Goal: Task Accomplishment & Management: Manage account settings

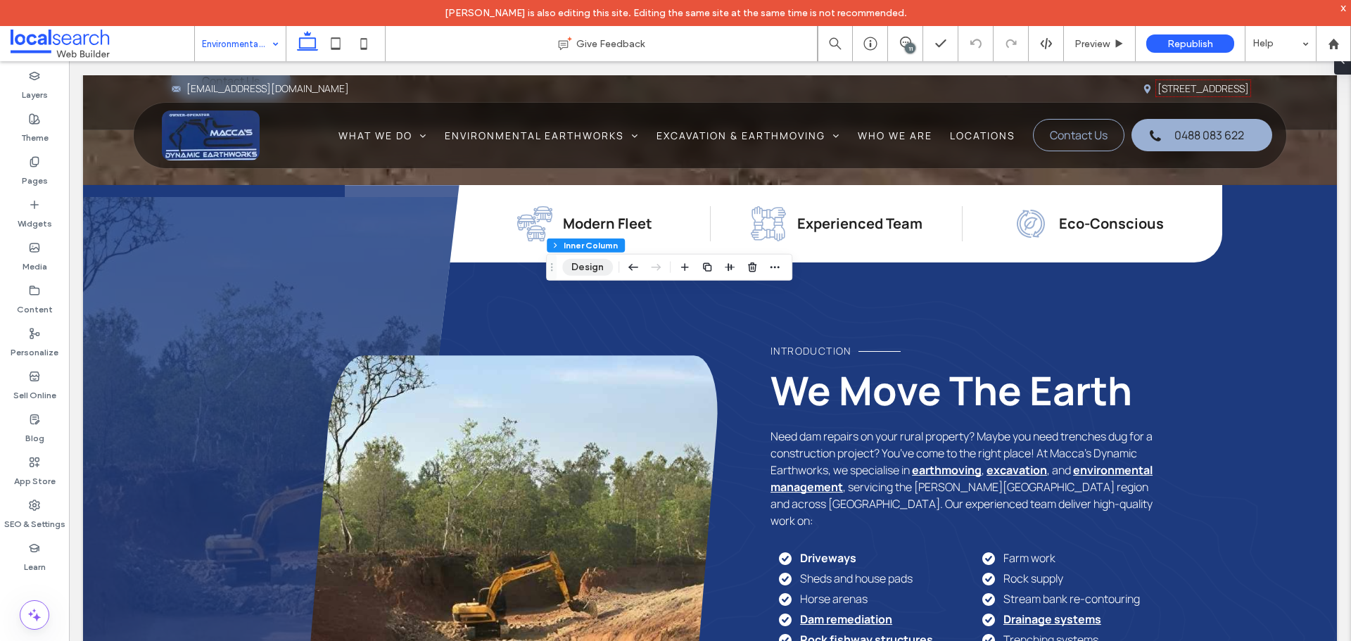
click at [577, 260] on button "Design" at bounding box center [587, 267] width 51 height 17
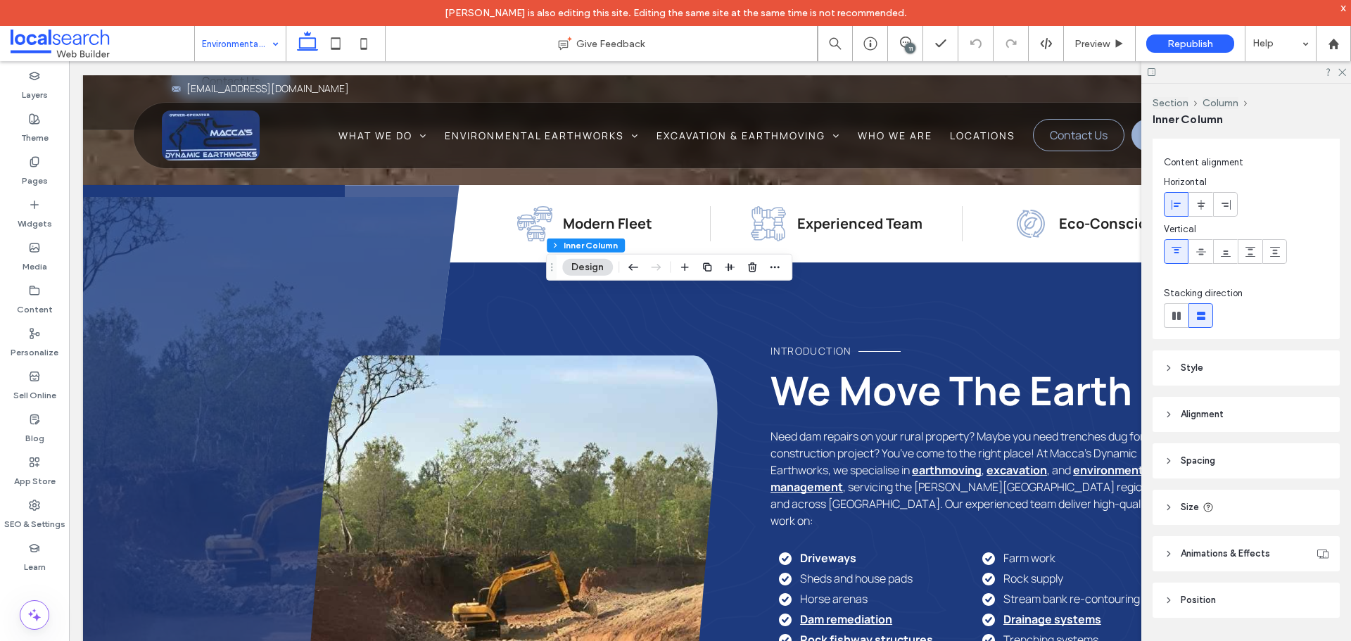
scroll to position [37, 0]
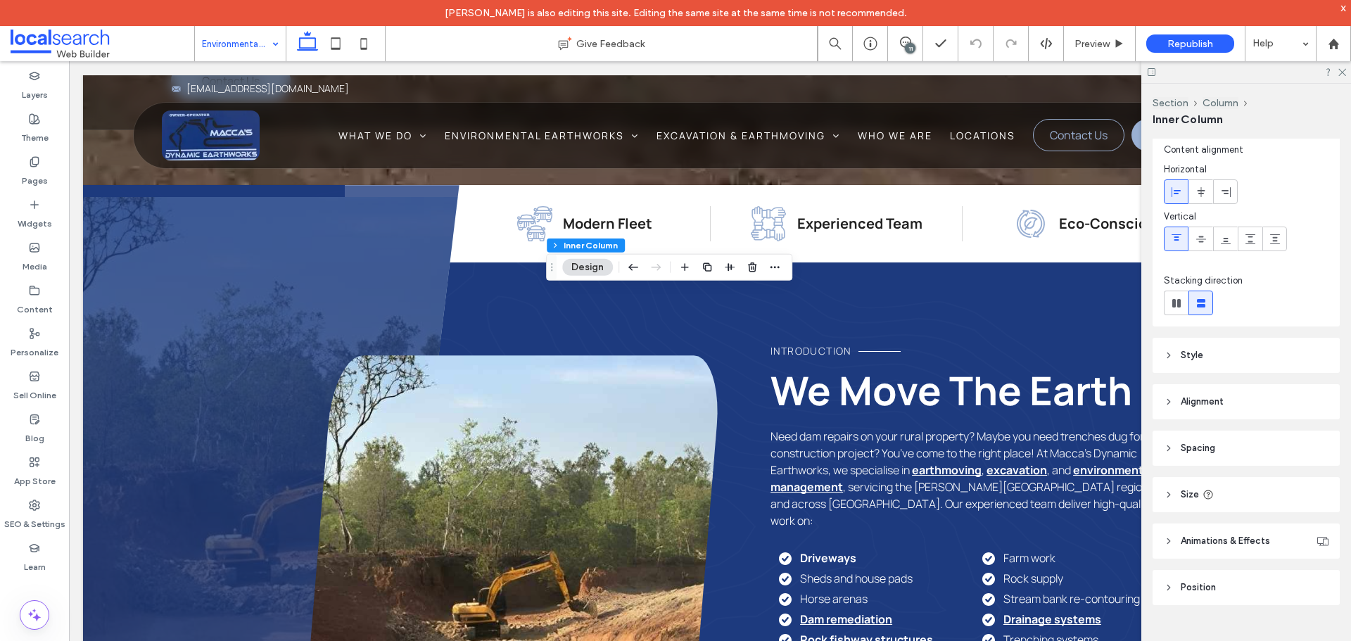
click at [1208, 357] on header "Style" at bounding box center [1246, 355] width 187 height 35
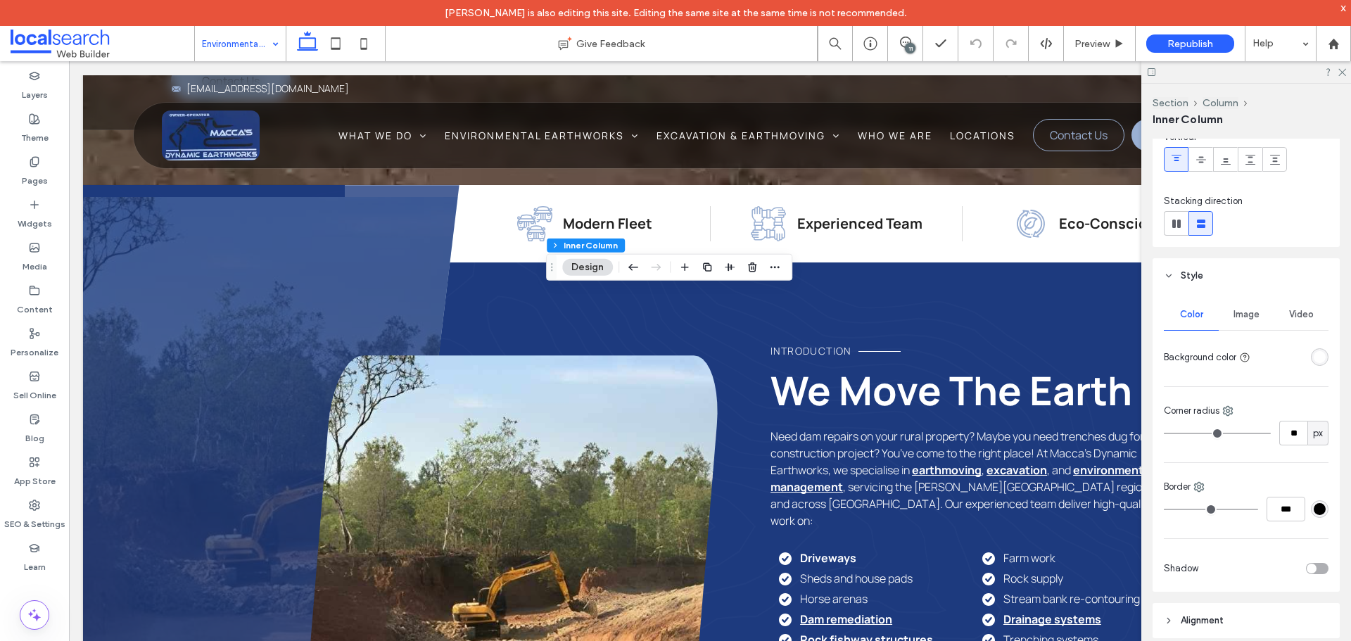
scroll to position [177, 0]
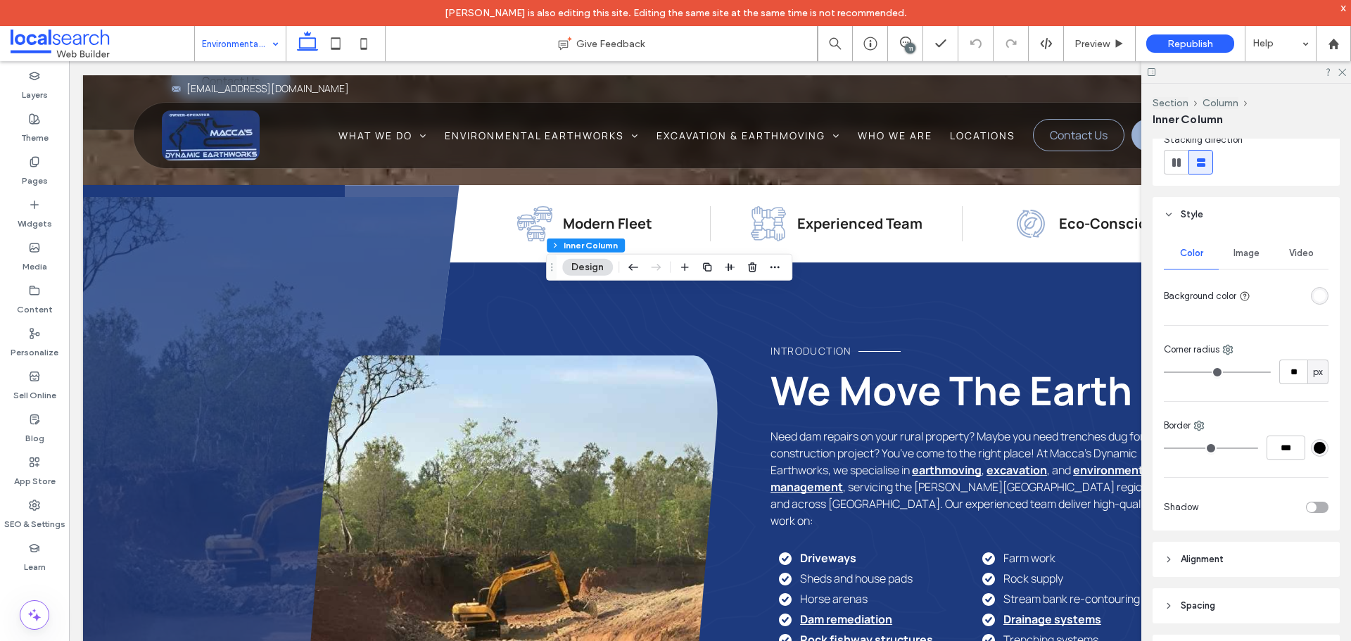
click at [1310, 515] on div at bounding box center [1266, 507] width 125 height 25
click at [1311, 512] on div "toggle" at bounding box center [1317, 507] width 23 height 11
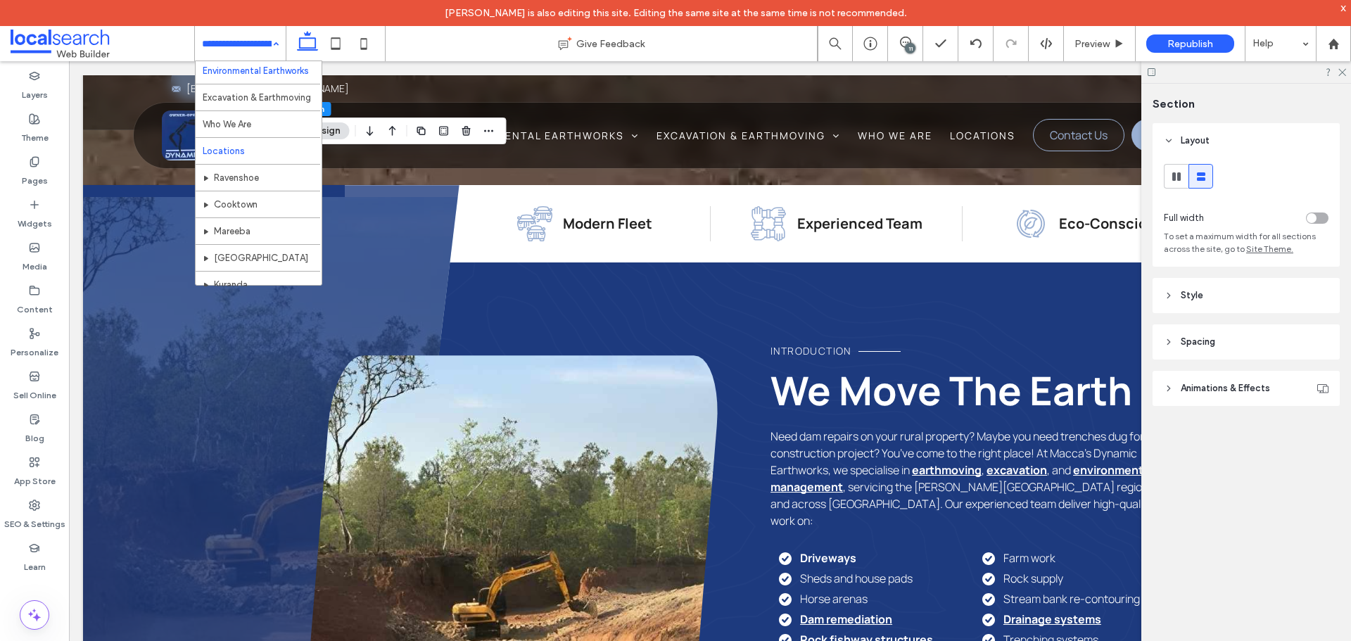
scroll to position [141, 0]
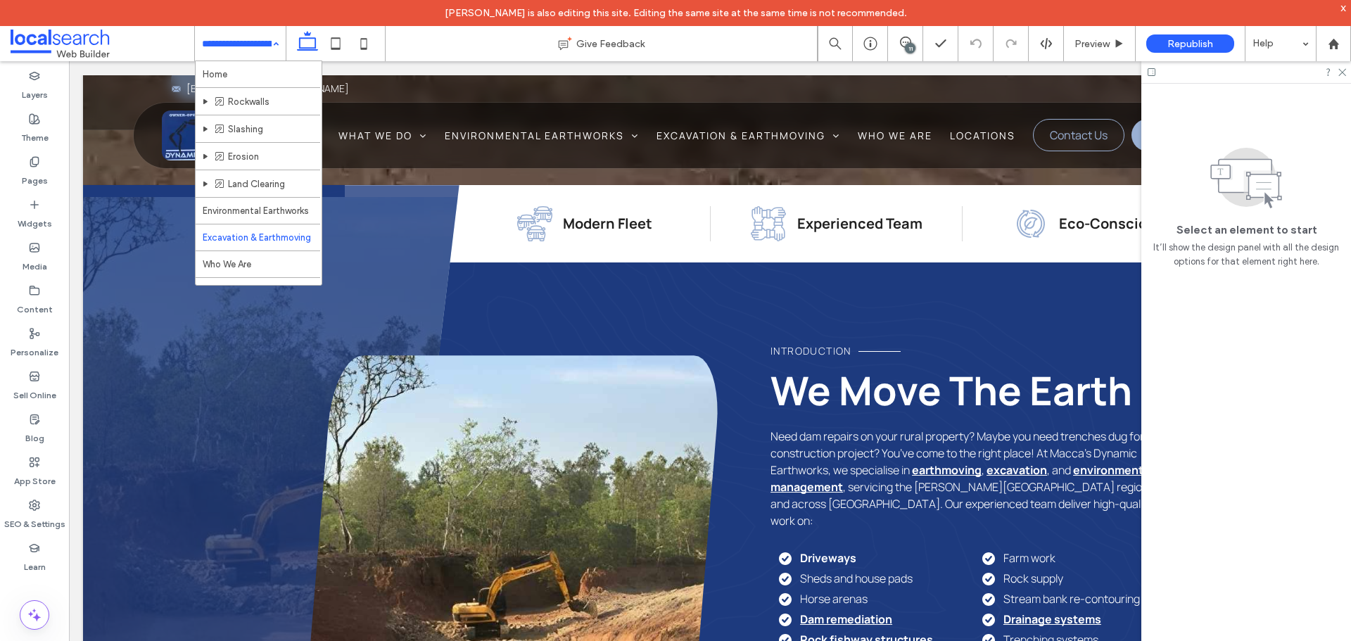
click at [233, 51] on input at bounding box center [237, 43] width 70 height 35
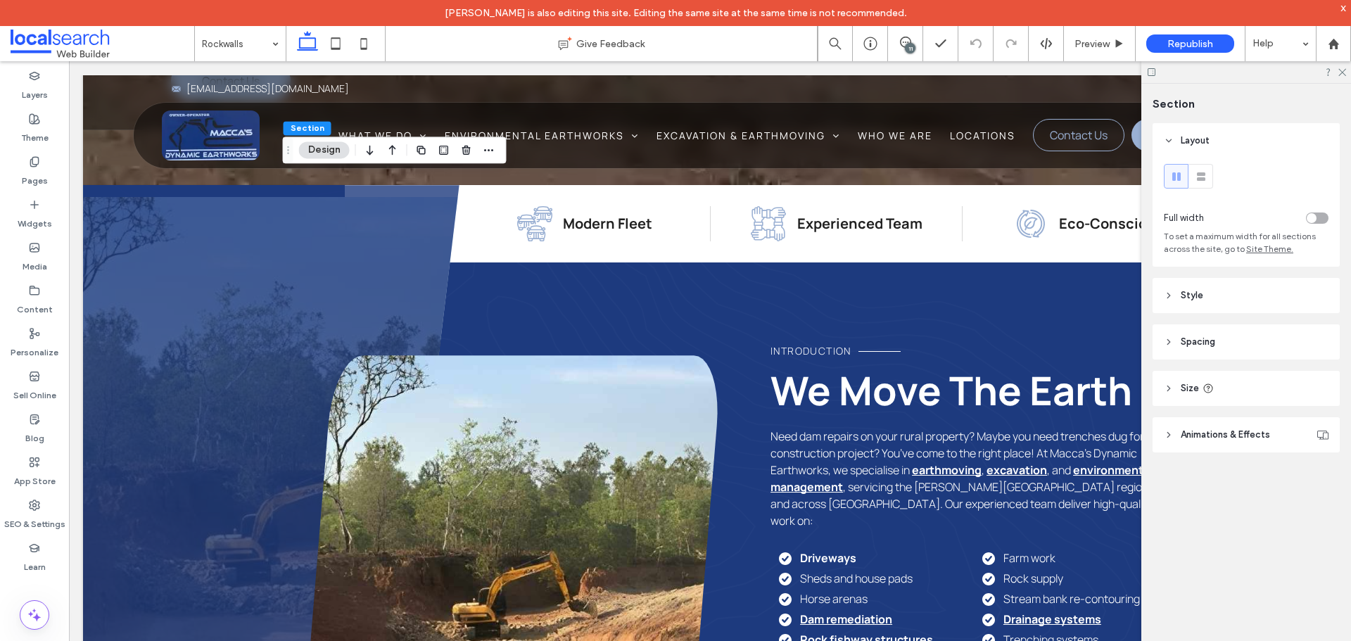
click at [1246, 434] on span "Animations & Effects" at bounding box center [1225, 435] width 89 height 14
drag, startPoint x: 1246, startPoint y: 434, endPoint x: 1235, endPoint y: 367, distance: 67.9
click at [1246, 434] on span "Animations & Effects" at bounding box center [1225, 435] width 89 height 14
click at [1224, 296] on header "Style" at bounding box center [1246, 295] width 187 height 35
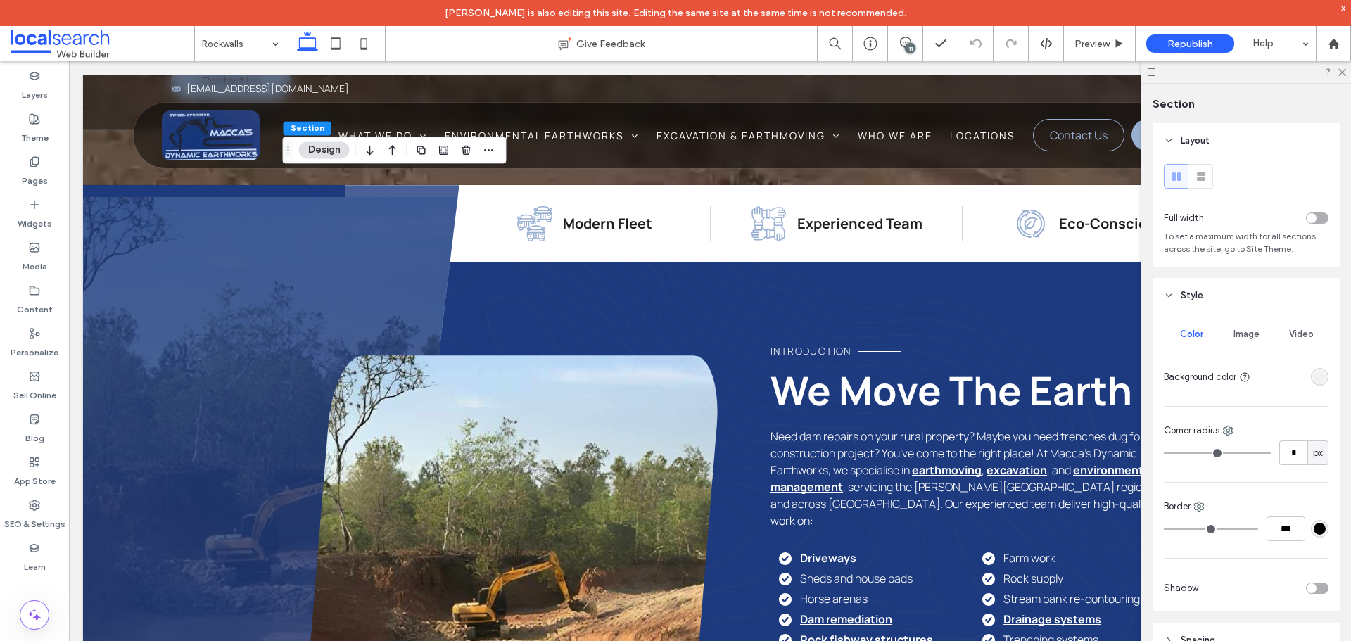
click at [1318, 372] on div "rgba(241, 241, 241, 1)" at bounding box center [1320, 377] width 12 height 12
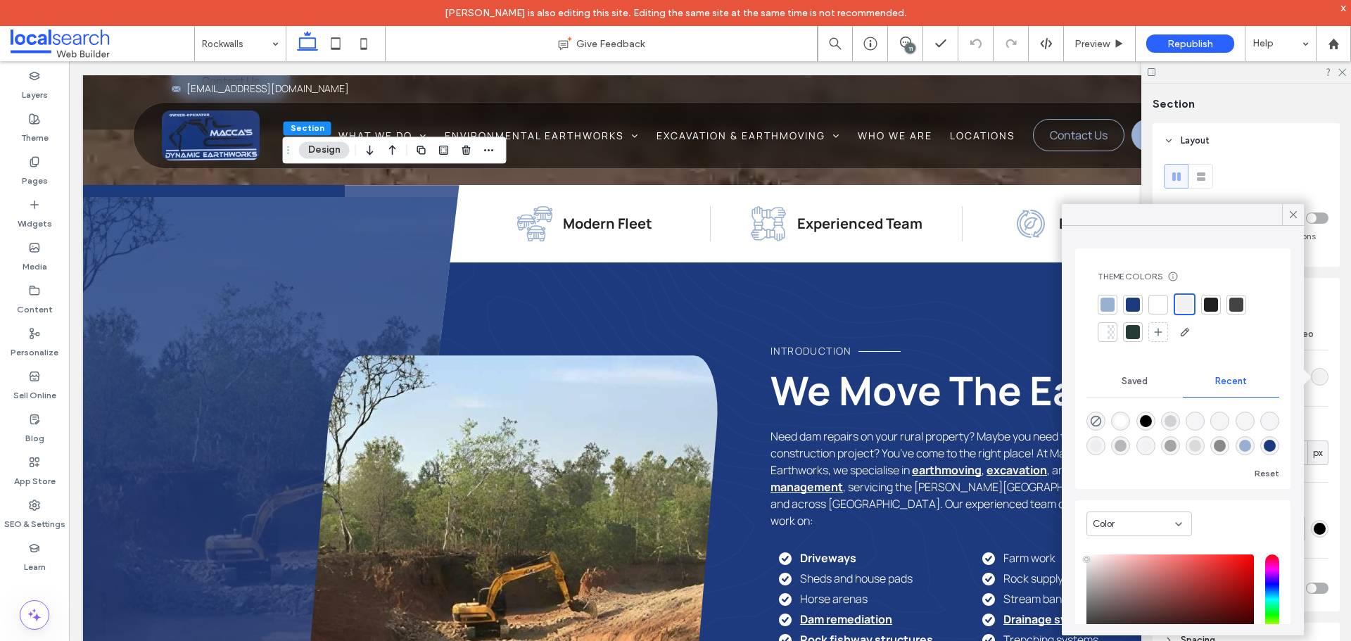
click at [1163, 304] on div at bounding box center [1158, 305] width 14 height 14
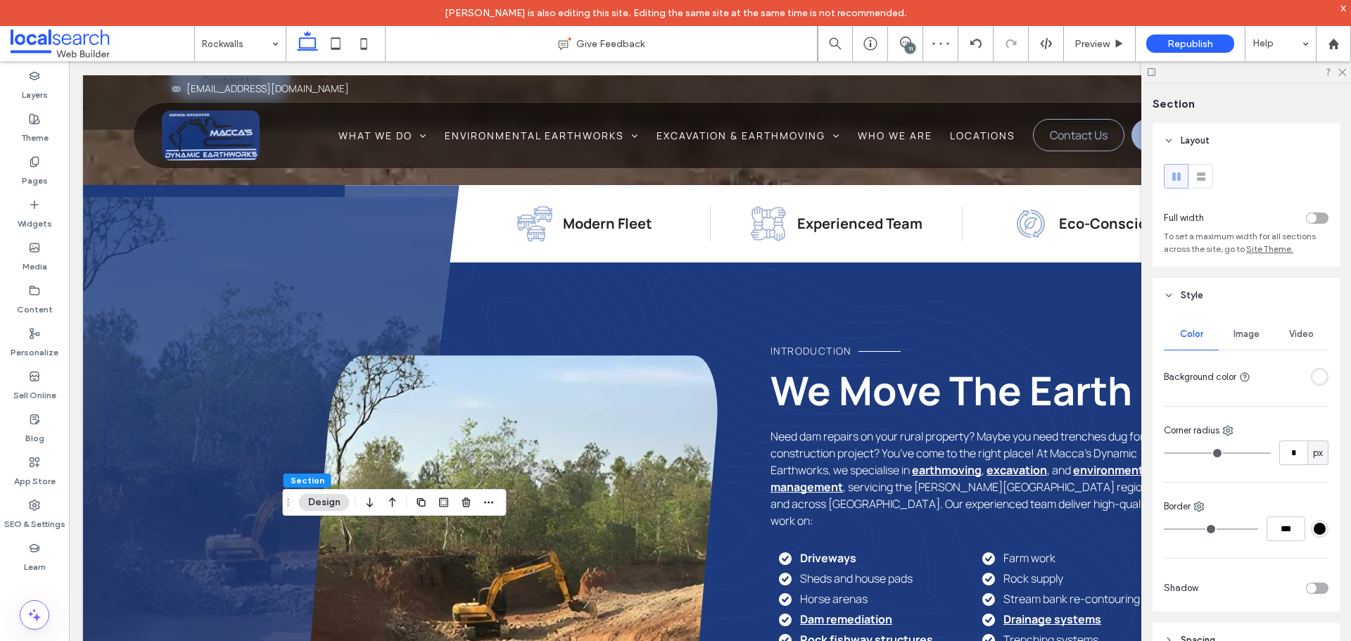
click at [1314, 379] on div "rgba(255, 255, 255, 1)" at bounding box center [1320, 377] width 12 height 12
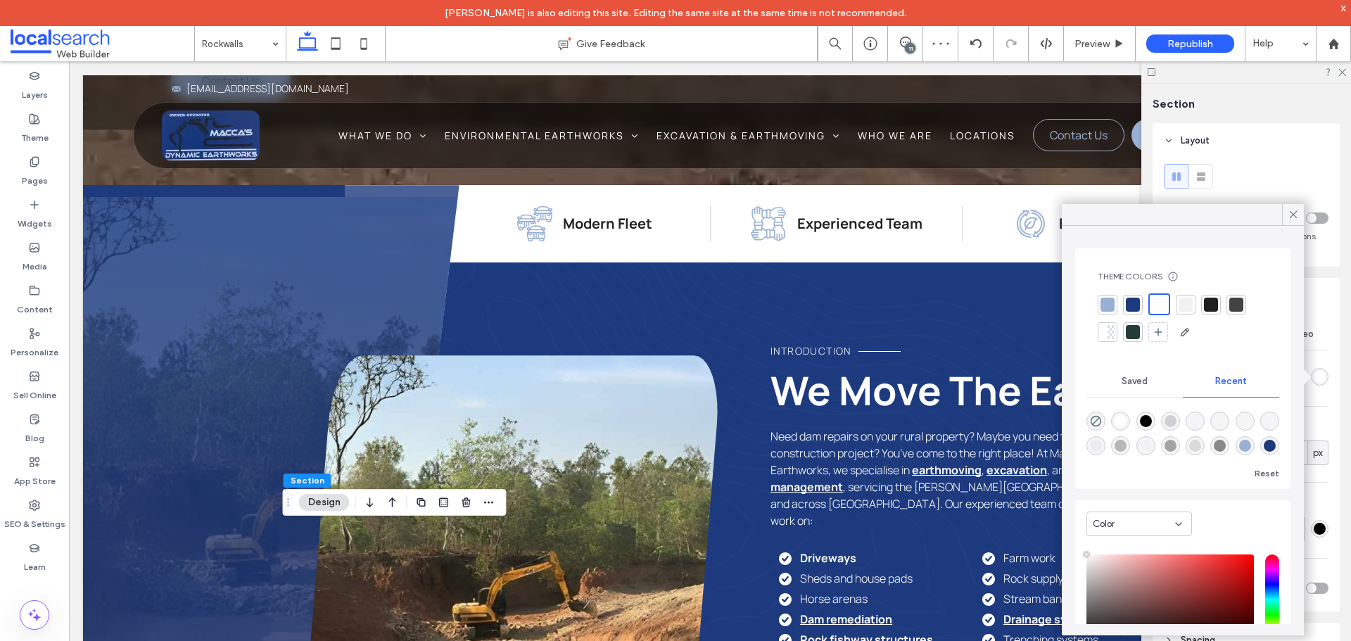
click at [1181, 308] on div at bounding box center [1186, 305] width 14 height 14
click at [1296, 215] on icon at bounding box center [1293, 214] width 13 height 13
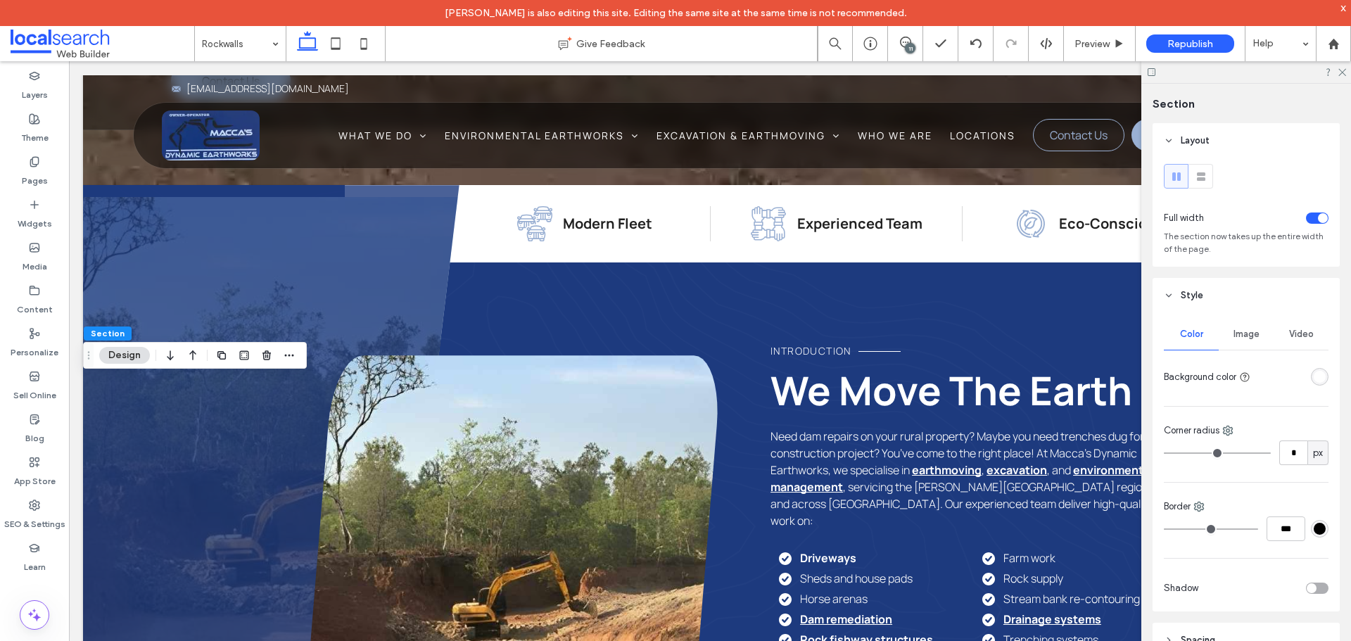
click at [1318, 374] on div "rgba(255, 255, 255, 1)" at bounding box center [1320, 377] width 12 height 12
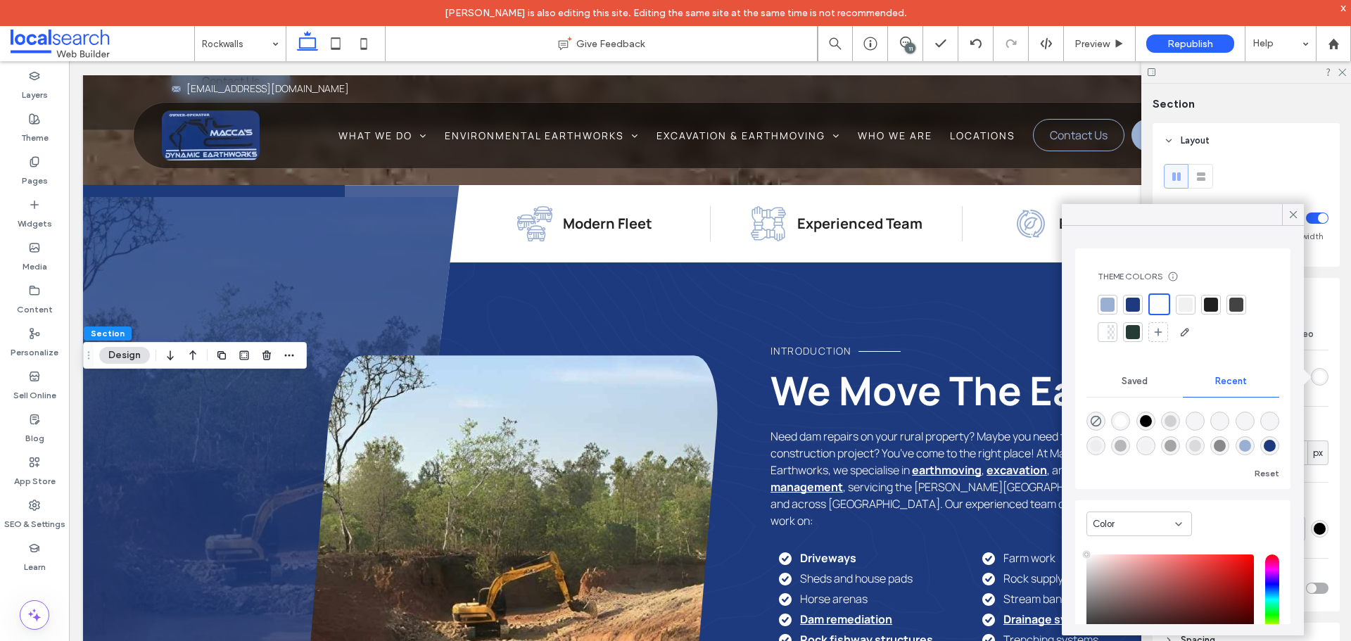
click at [1197, 309] on div at bounding box center [1183, 318] width 170 height 50
click at [1194, 309] on div at bounding box center [1186, 305] width 20 height 20
click at [1299, 210] on icon at bounding box center [1293, 214] width 13 height 13
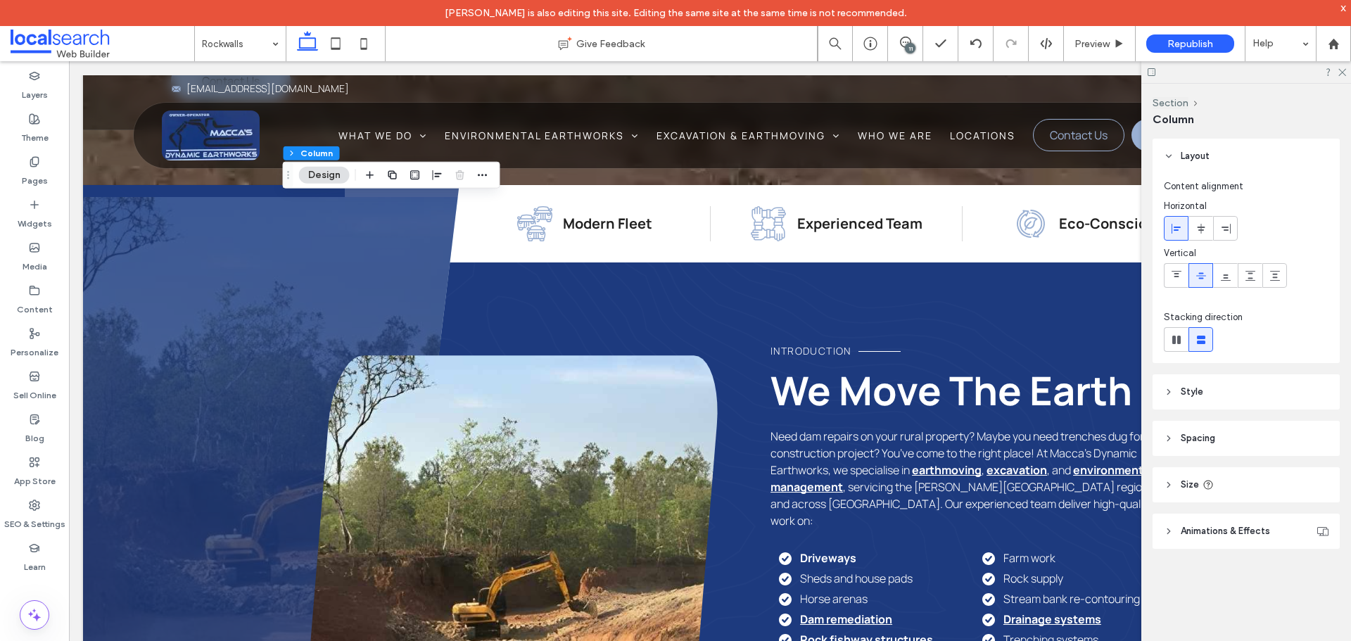
click at [1226, 385] on header "Style" at bounding box center [1246, 391] width 187 height 35
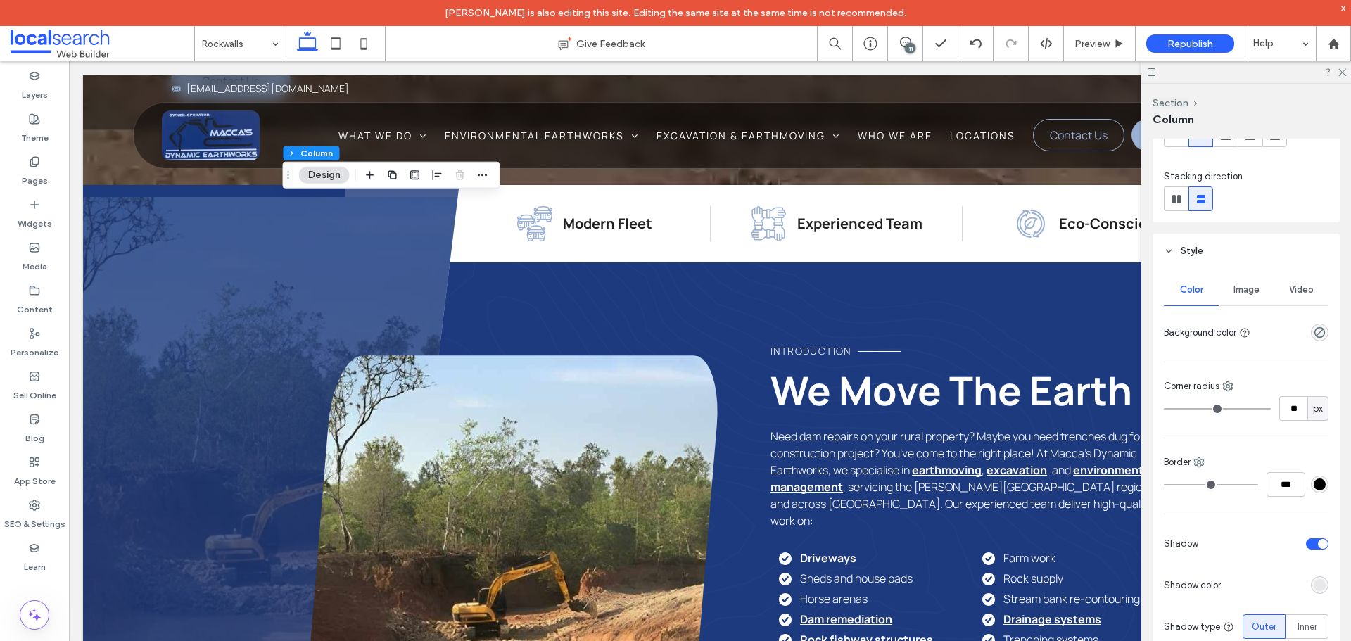
scroll to position [282, 0]
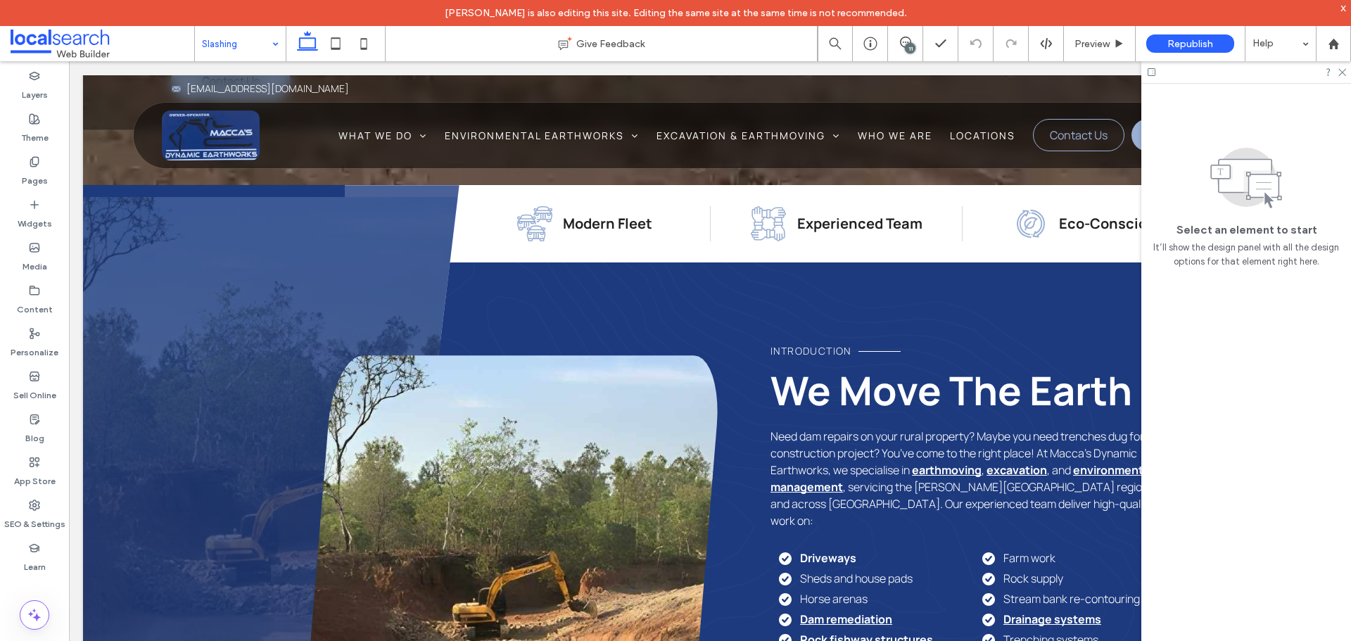
click at [224, 50] on input at bounding box center [237, 43] width 70 height 35
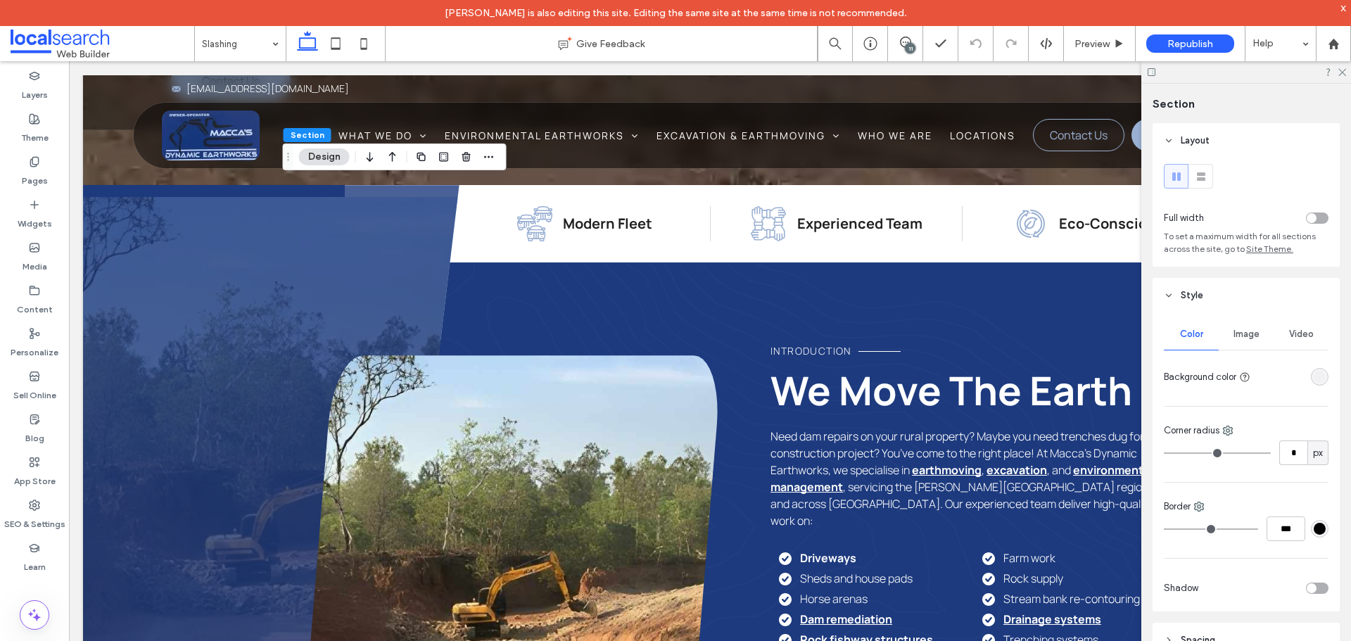
click at [1314, 375] on div "rgba(241, 241, 241, 1)" at bounding box center [1320, 377] width 12 height 12
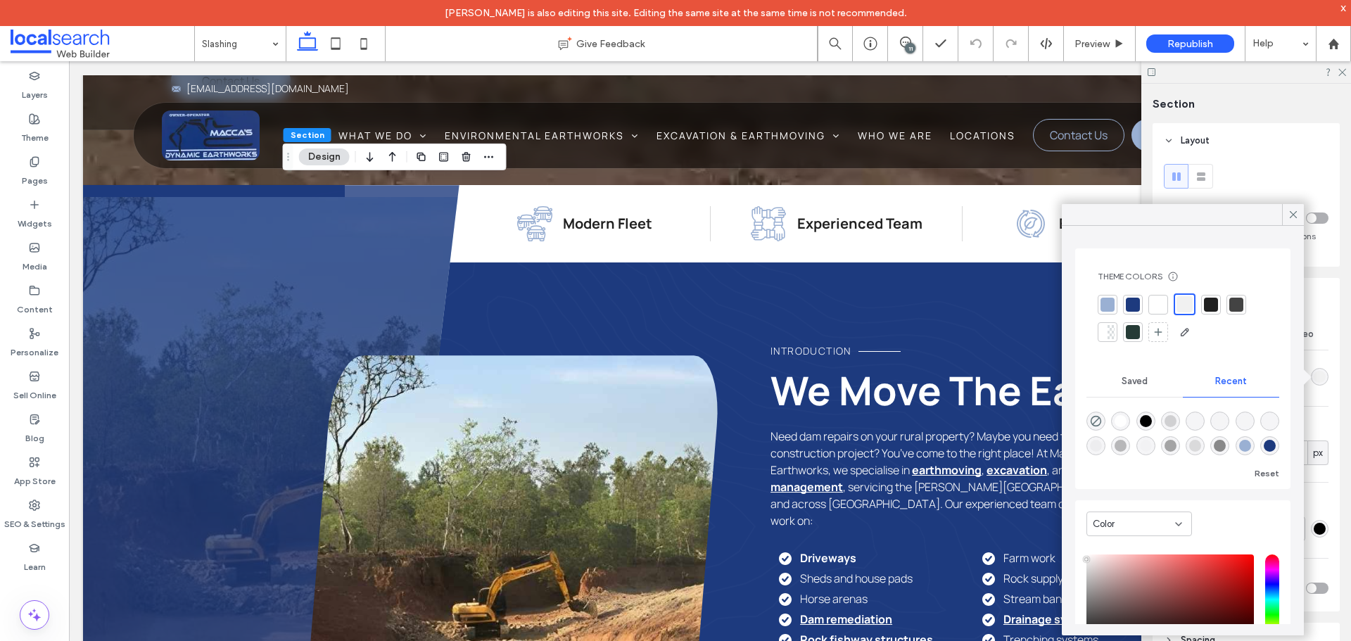
click at [1151, 306] on div at bounding box center [1158, 305] width 14 height 14
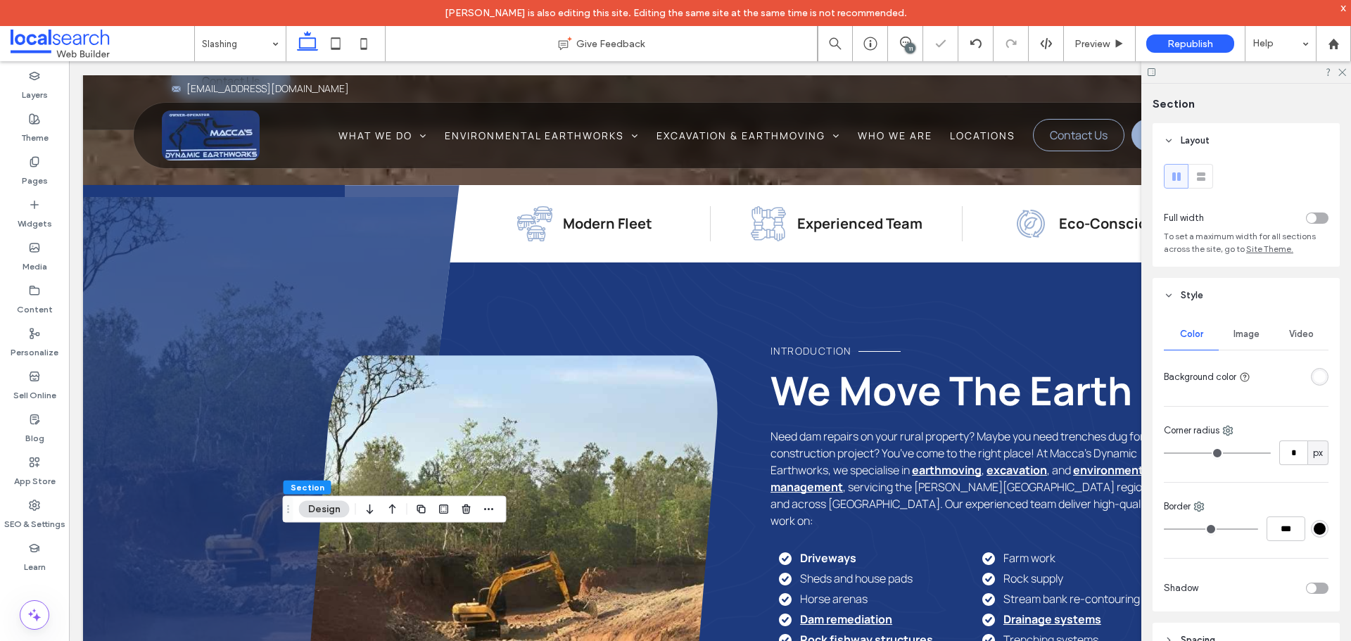
click at [1314, 375] on div "rgba(255, 255, 255, 1)" at bounding box center [1320, 377] width 12 height 12
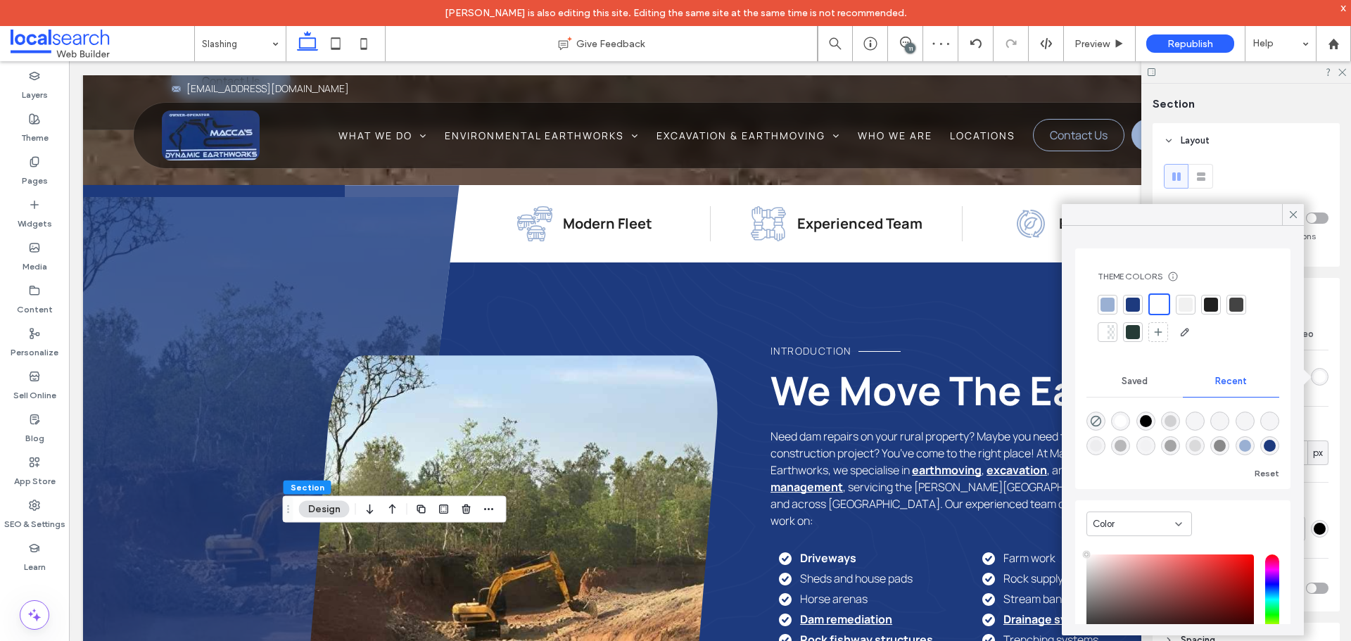
click at [1179, 307] on div at bounding box center [1186, 305] width 14 height 14
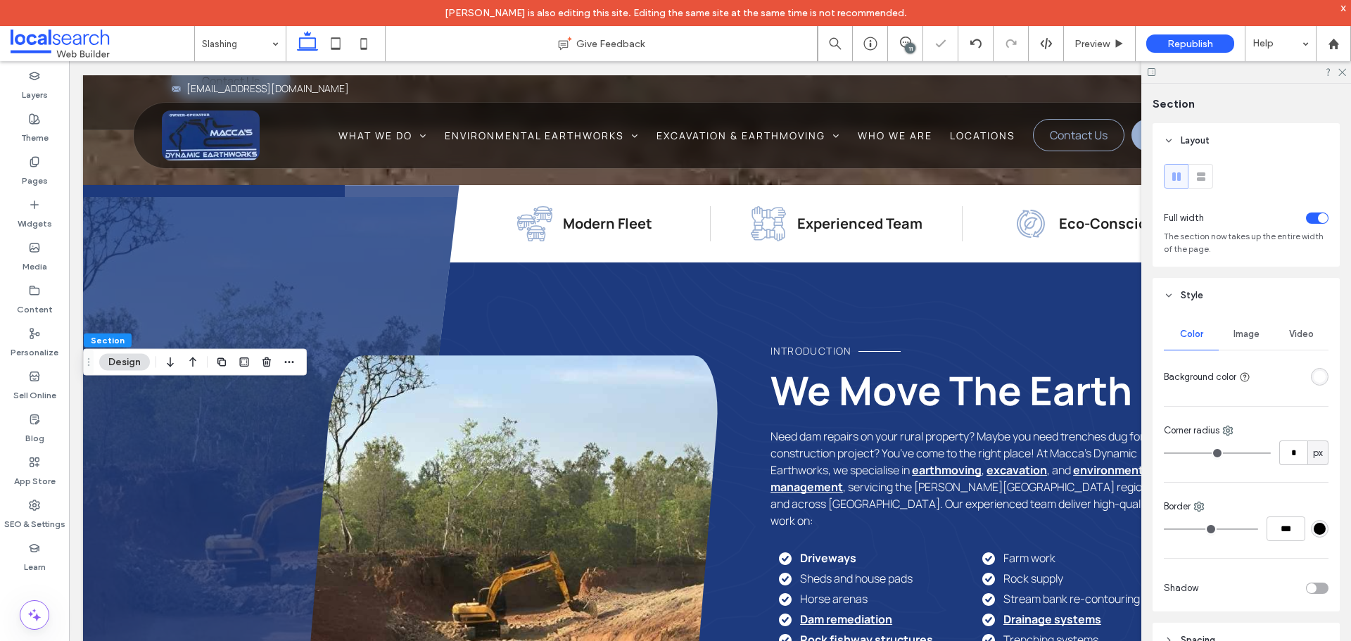
click at [1322, 381] on div "Color Image Video Background color Corner radius * px Border *** Shadow" at bounding box center [1246, 462] width 187 height 298
click at [1314, 377] on div "rgba(255, 255, 255, 1)" at bounding box center [1320, 377] width 12 height 12
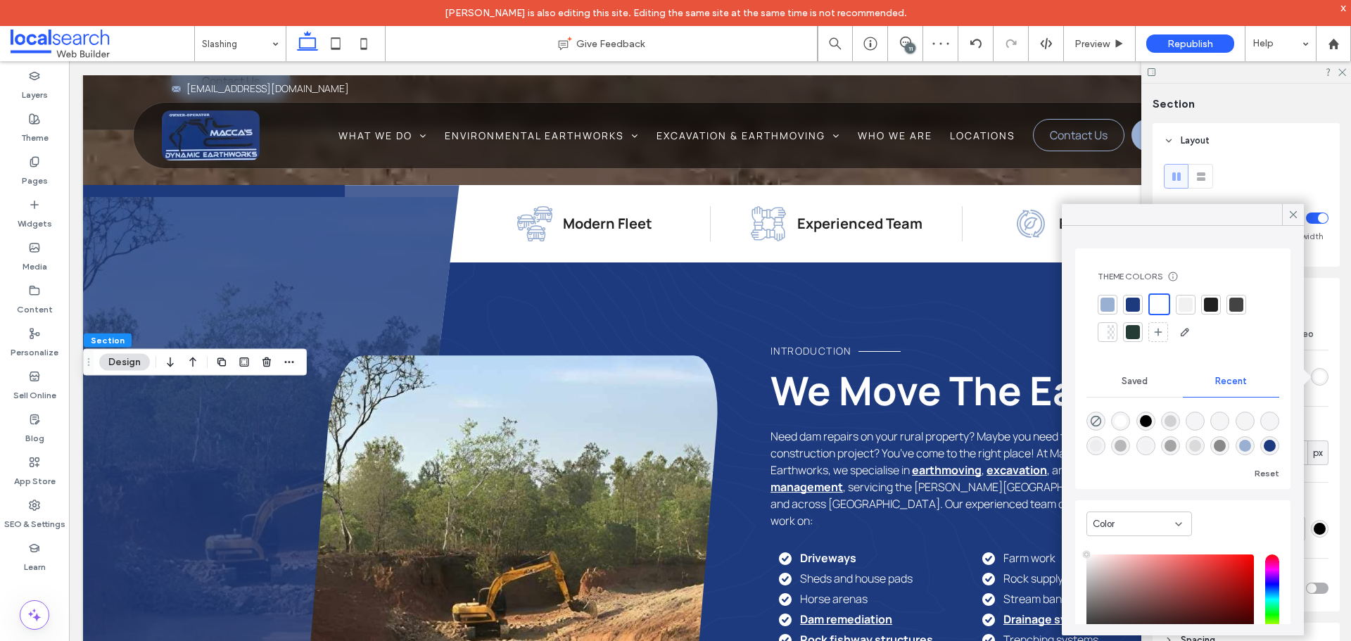
click at [1183, 311] on div at bounding box center [1186, 305] width 14 height 14
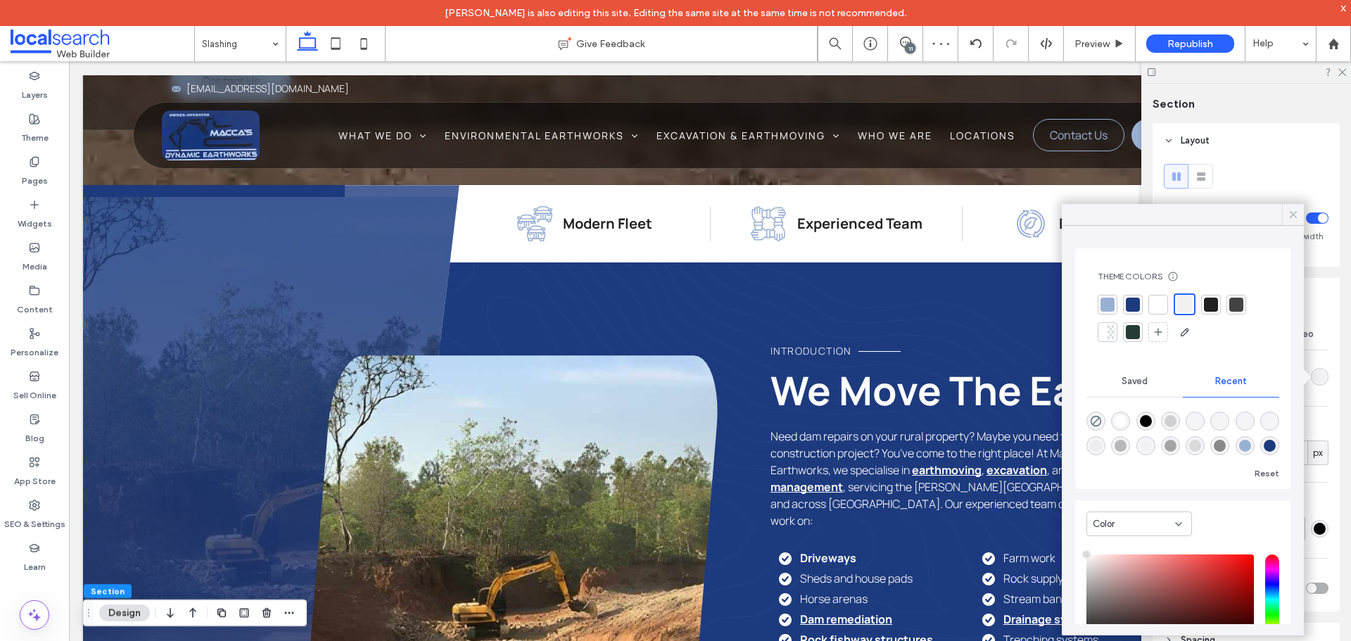
click at [1298, 217] on icon at bounding box center [1293, 214] width 13 height 13
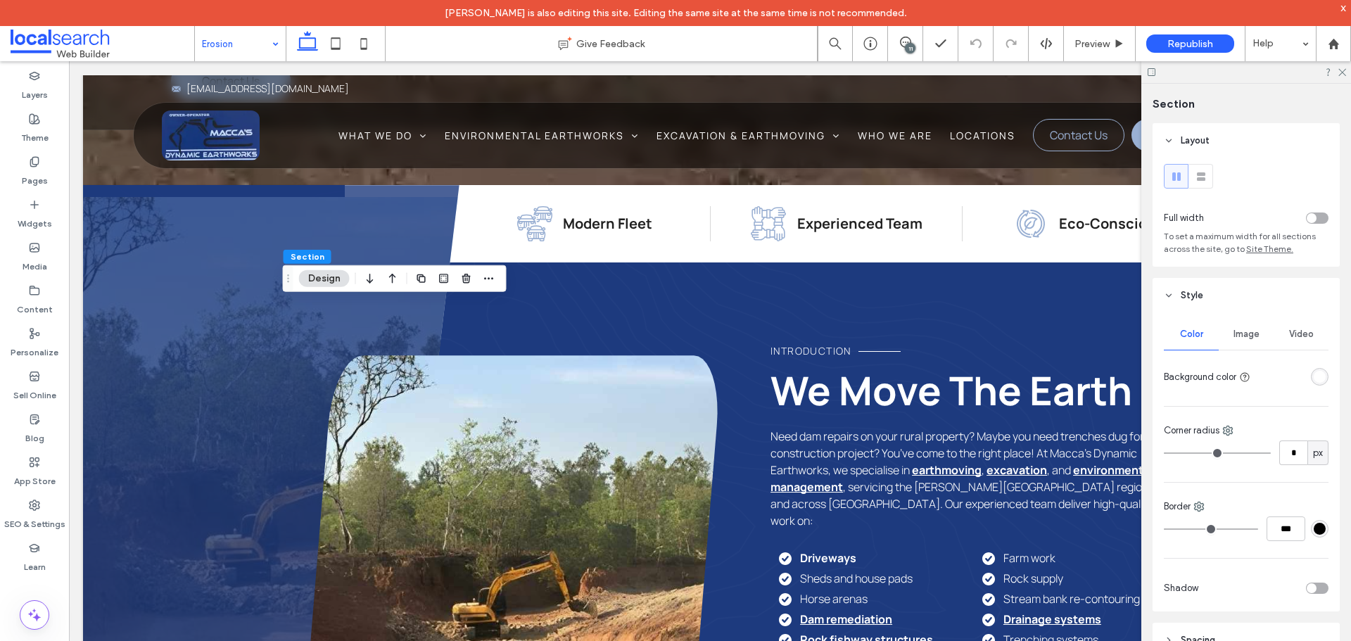
click at [1314, 376] on div "rgba(255, 255, 255, 1)" at bounding box center [1320, 377] width 12 height 12
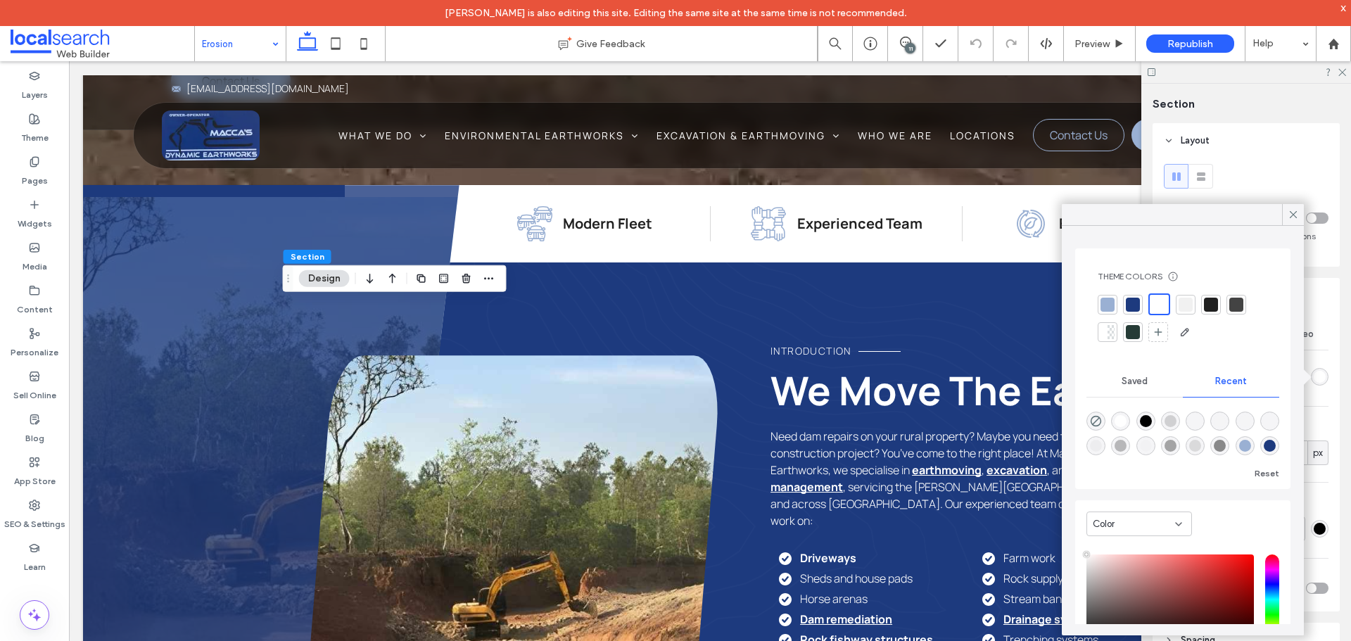
click at [1192, 304] on div at bounding box center [1186, 305] width 14 height 14
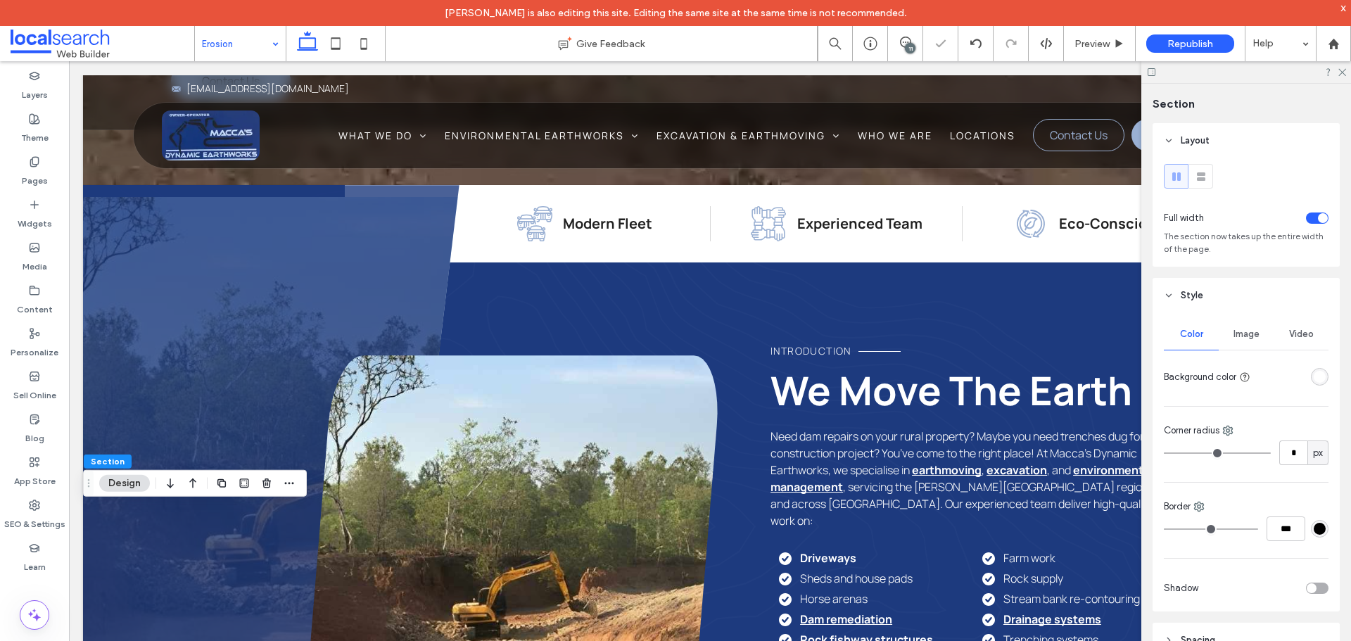
click at [1314, 373] on div "rgba(255, 255, 255, 1)" at bounding box center [1320, 377] width 12 height 12
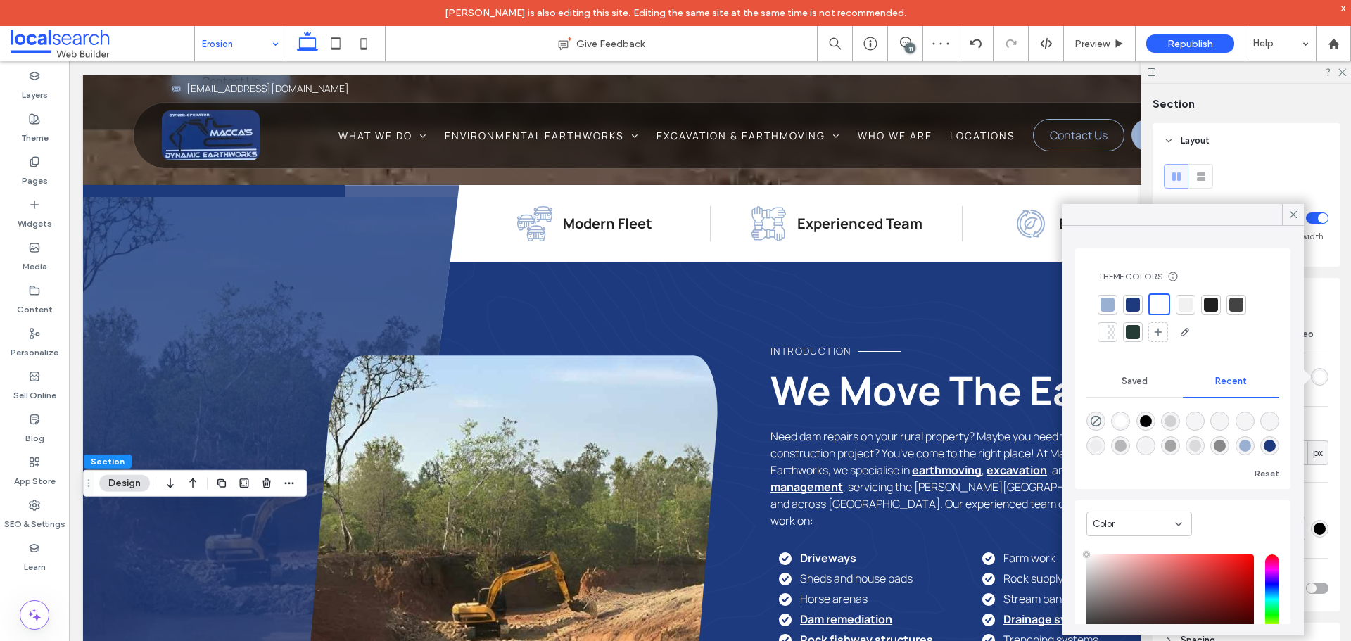
click at [1183, 305] on div at bounding box center [1186, 305] width 14 height 14
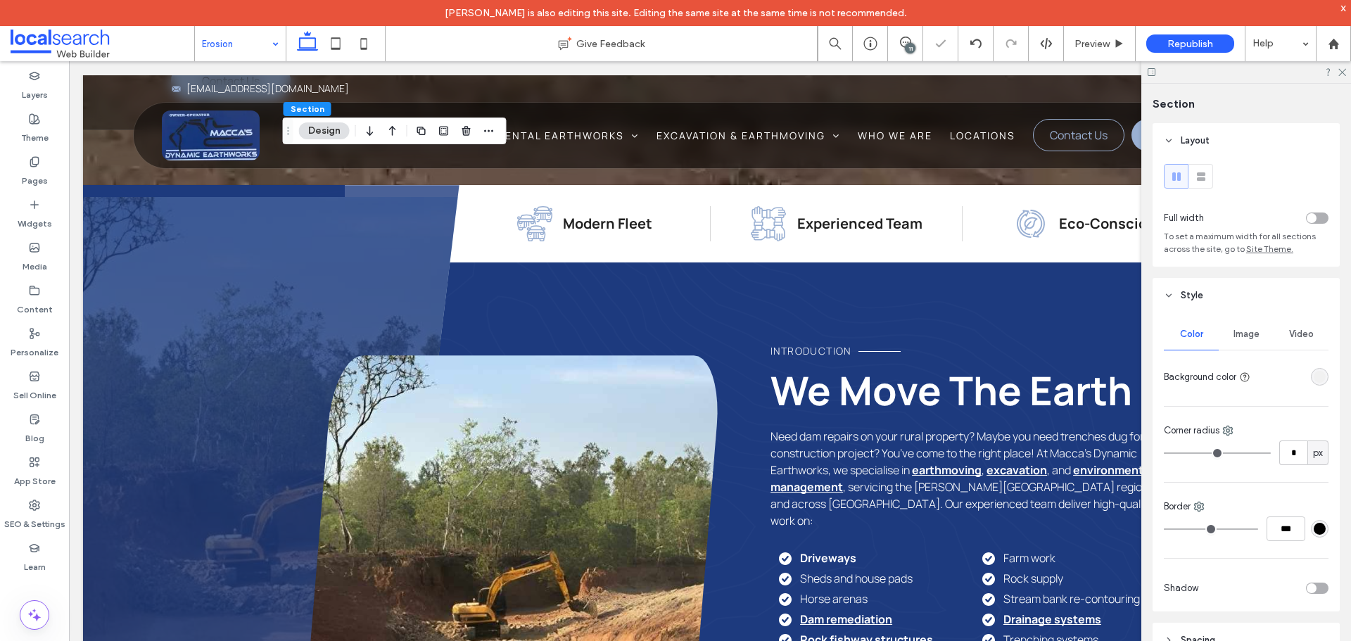
click at [1316, 379] on div "rgba(241, 241, 241, 1)" at bounding box center [1320, 377] width 12 height 12
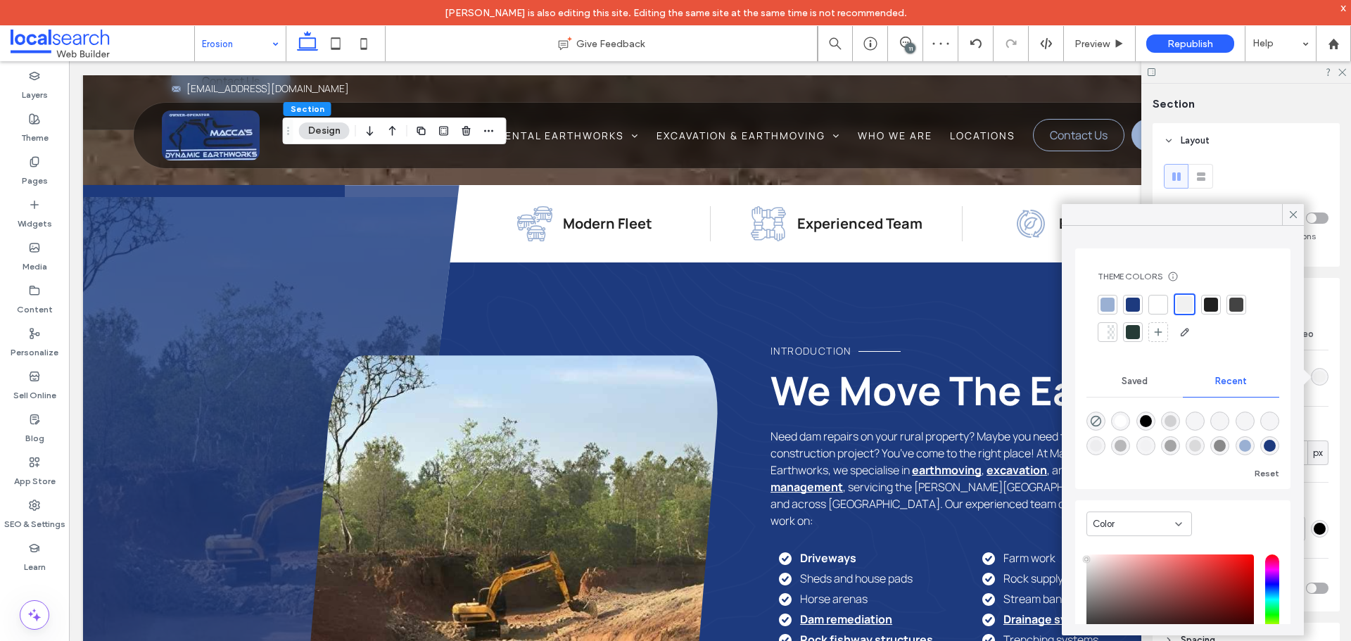
click at [1150, 308] on div at bounding box center [1159, 305] width 20 height 20
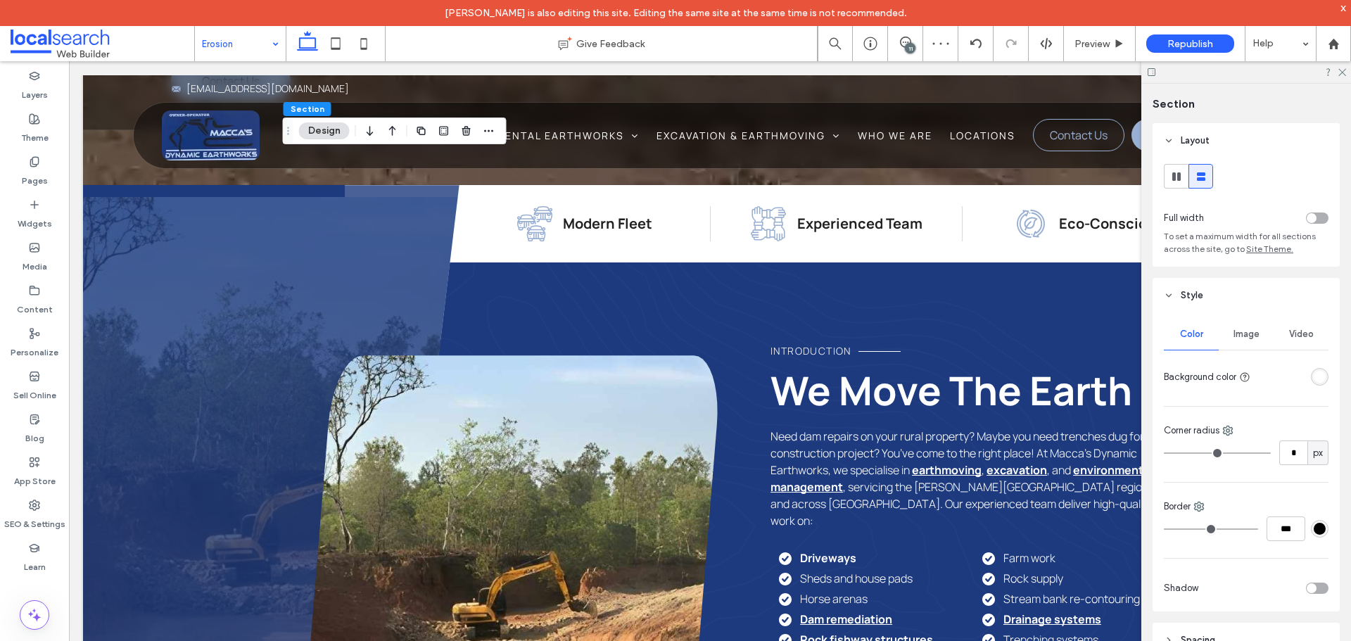
click at [1322, 381] on div "Color Image Video Background color Corner radius * px Border *** Shadow" at bounding box center [1246, 462] width 187 height 298
click at [1317, 374] on div "rgba(255, 255, 255, 1)" at bounding box center [1320, 377] width 12 height 12
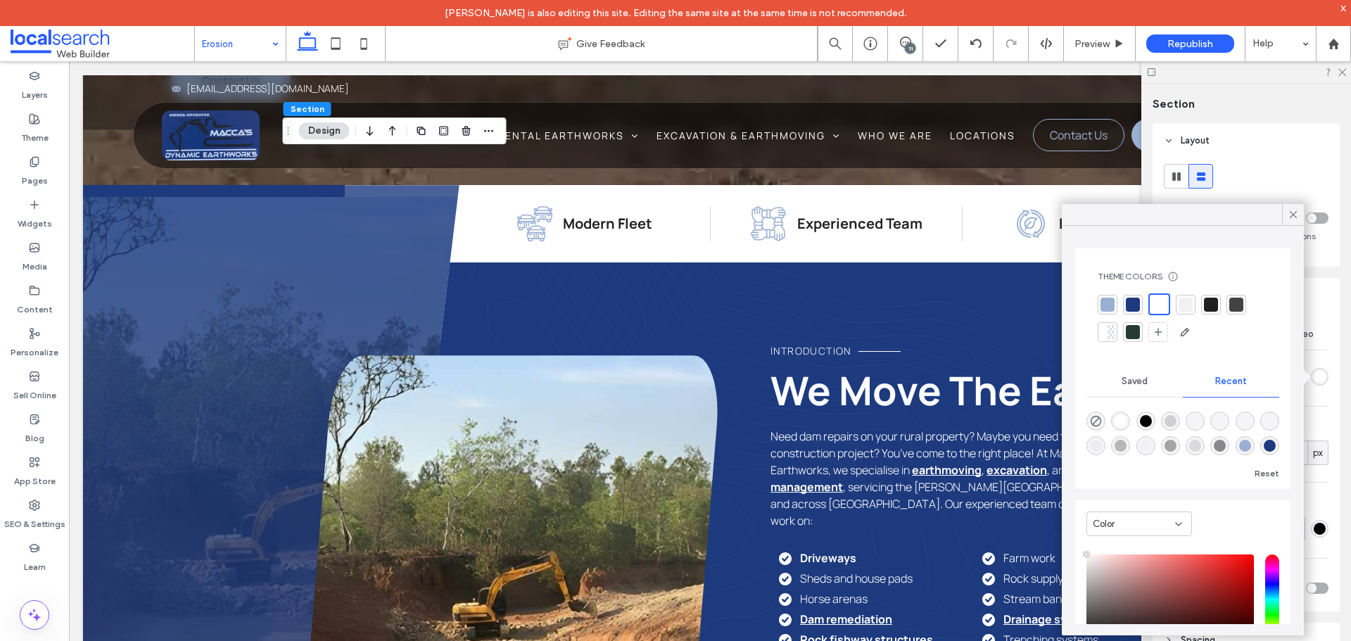
click at [1190, 309] on div at bounding box center [1186, 305] width 14 height 14
click at [1289, 216] on icon at bounding box center [1293, 214] width 13 height 13
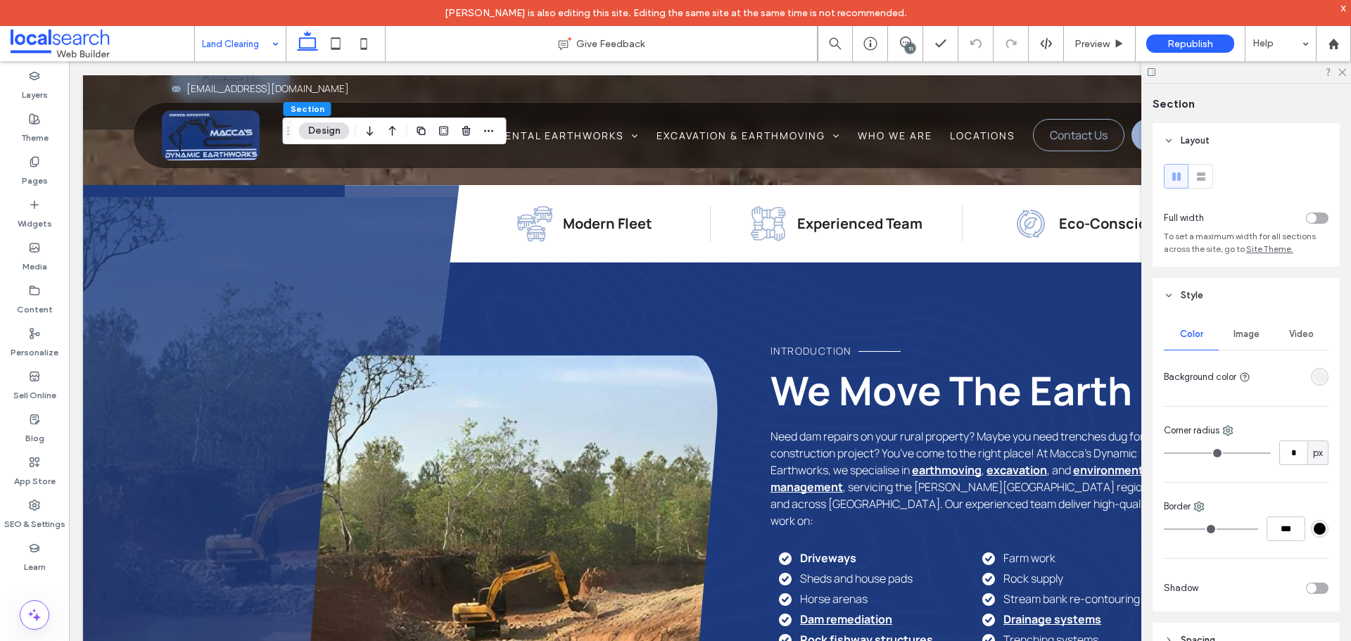
click at [1314, 381] on div "rgba(241, 241, 241, 1)" at bounding box center [1320, 377] width 12 height 12
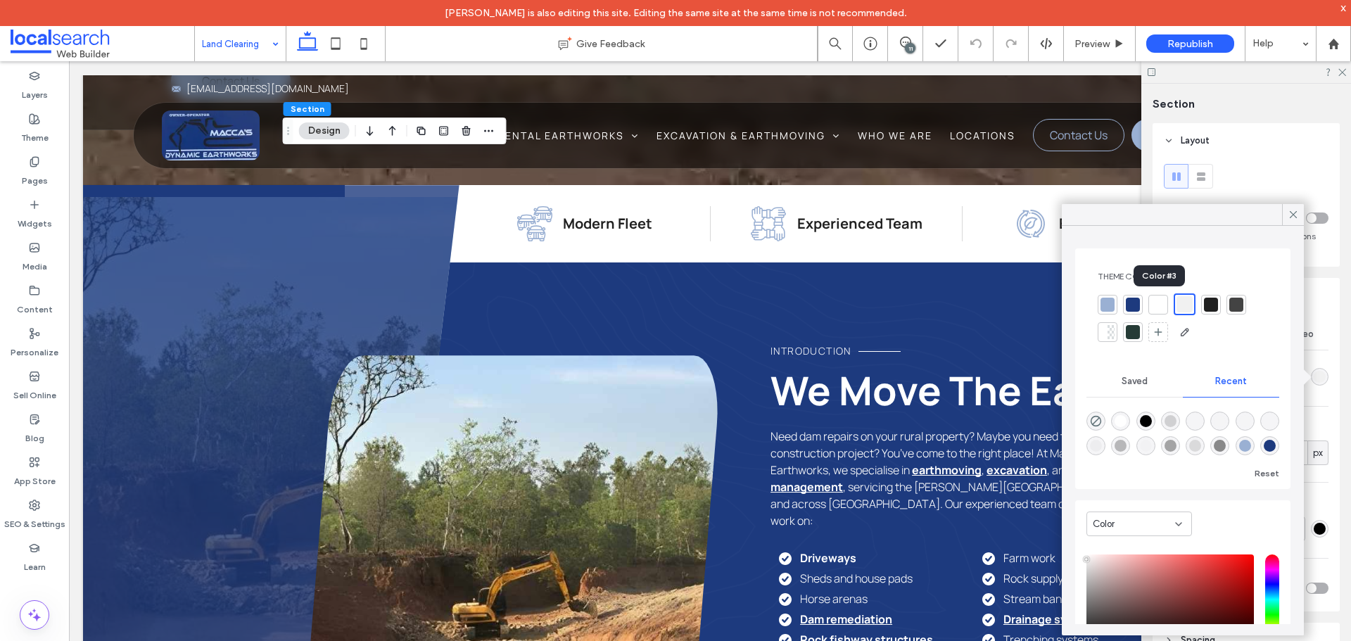
click at [1162, 306] on div at bounding box center [1158, 305] width 14 height 14
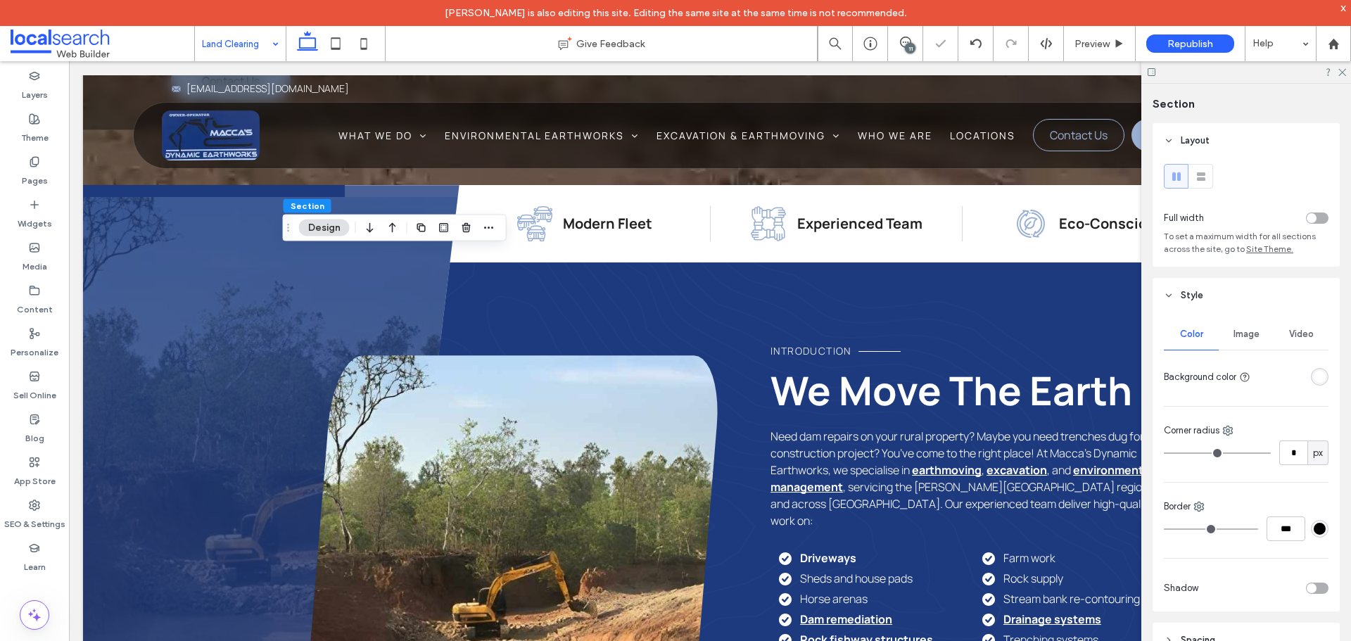
click at [1315, 377] on div "rgba(255, 255, 255, 1)" at bounding box center [1320, 377] width 12 height 12
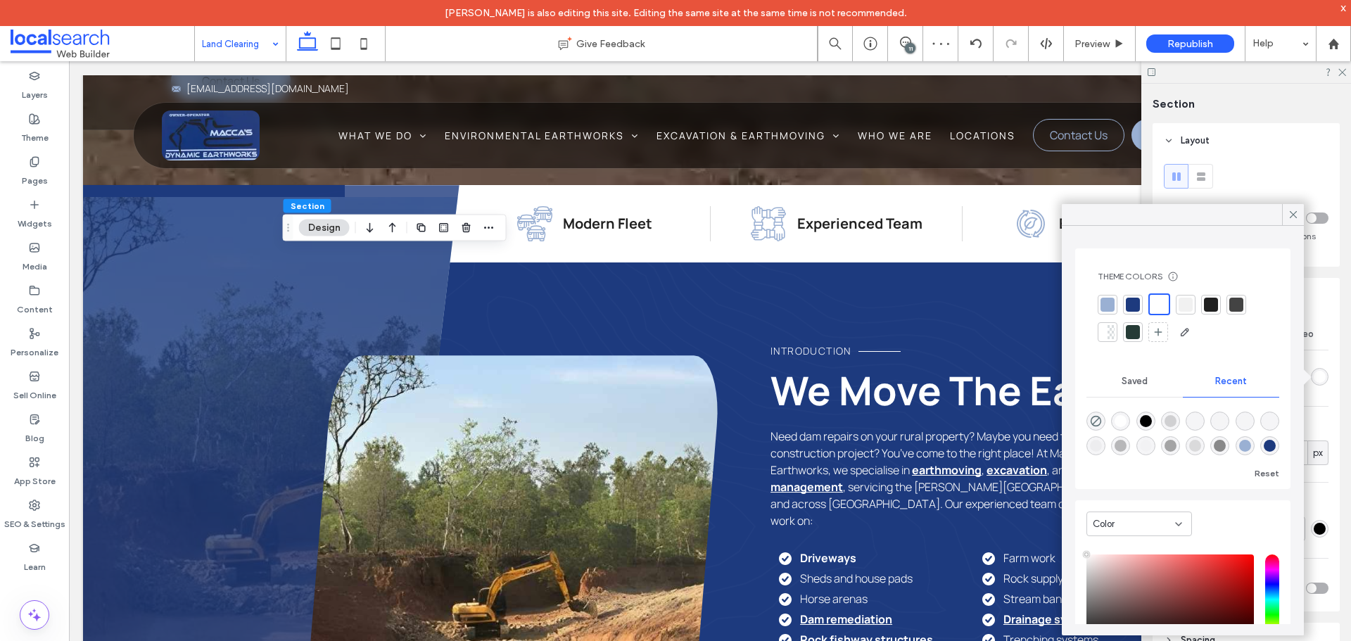
click at [1184, 302] on div at bounding box center [1186, 305] width 14 height 14
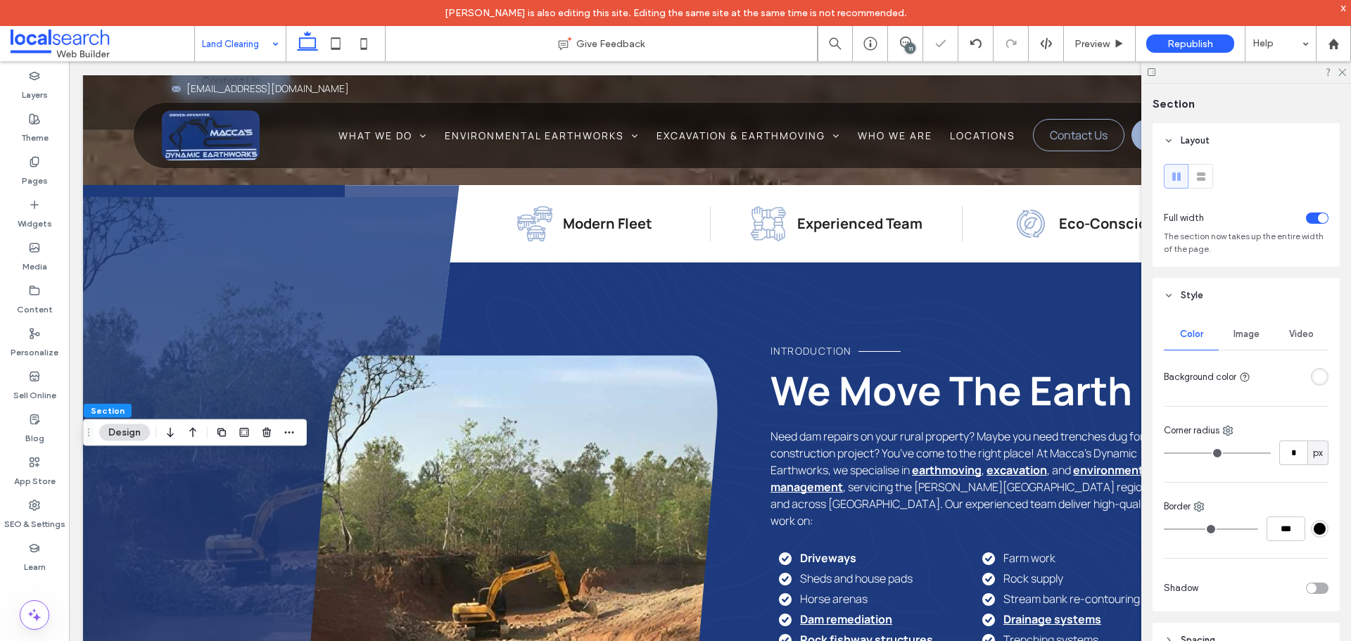
click at [1318, 376] on div "rgba(255, 255, 255, 1)" at bounding box center [1320, 377] width 18 height 18
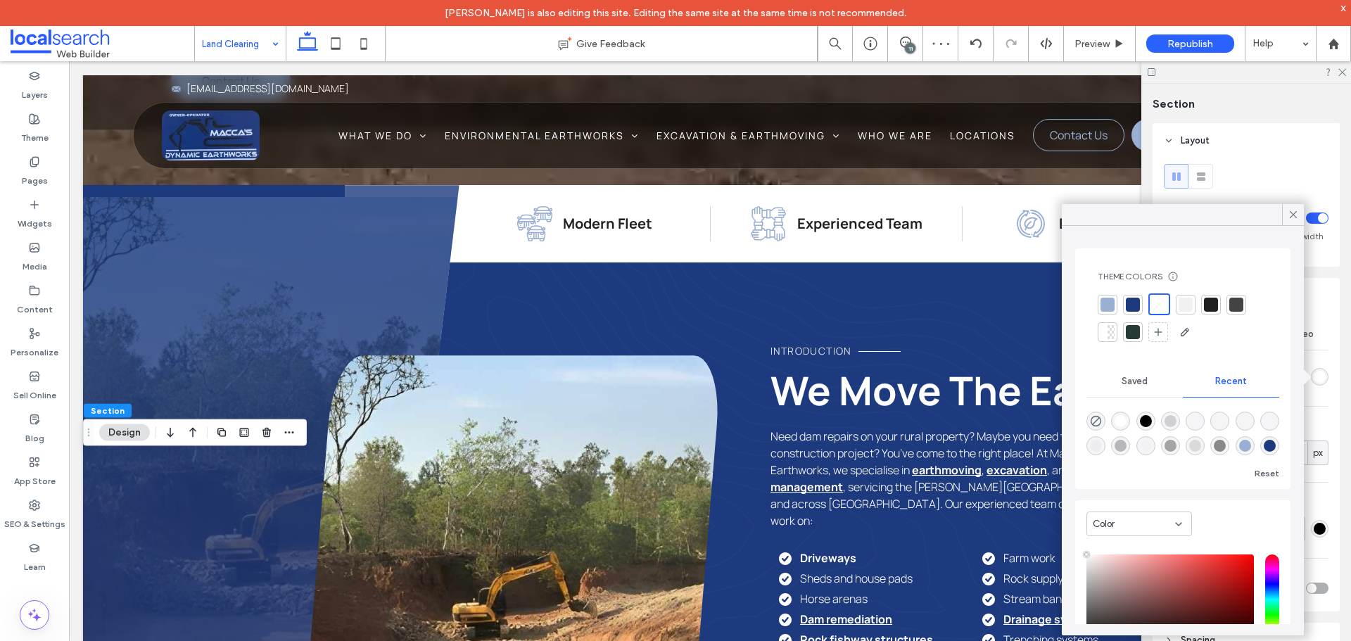
click at [1189, 305] on div at bounding box center [1186, 305] width 14 height 14
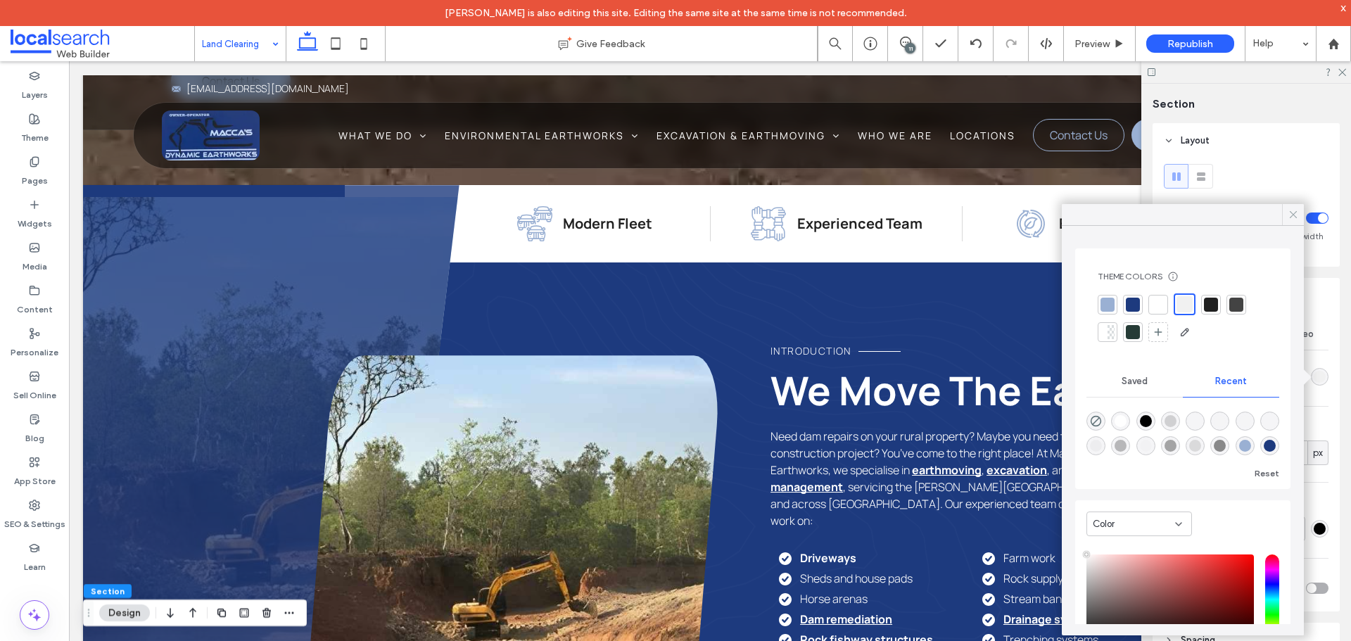
click at [1288, 213] on icon at bounding box center [1293, 214] width 13 height 13
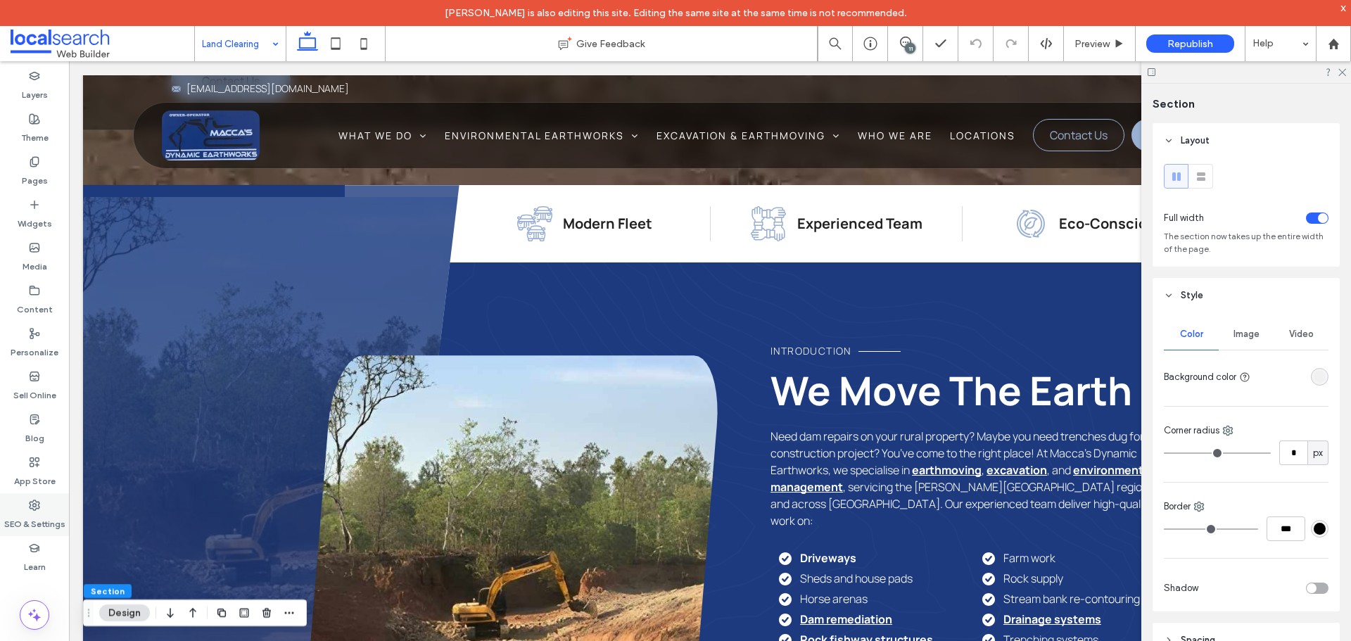
click at [36, 526] on label "SEO & Settings" at bounding box center [34, 521] width 61 height 20
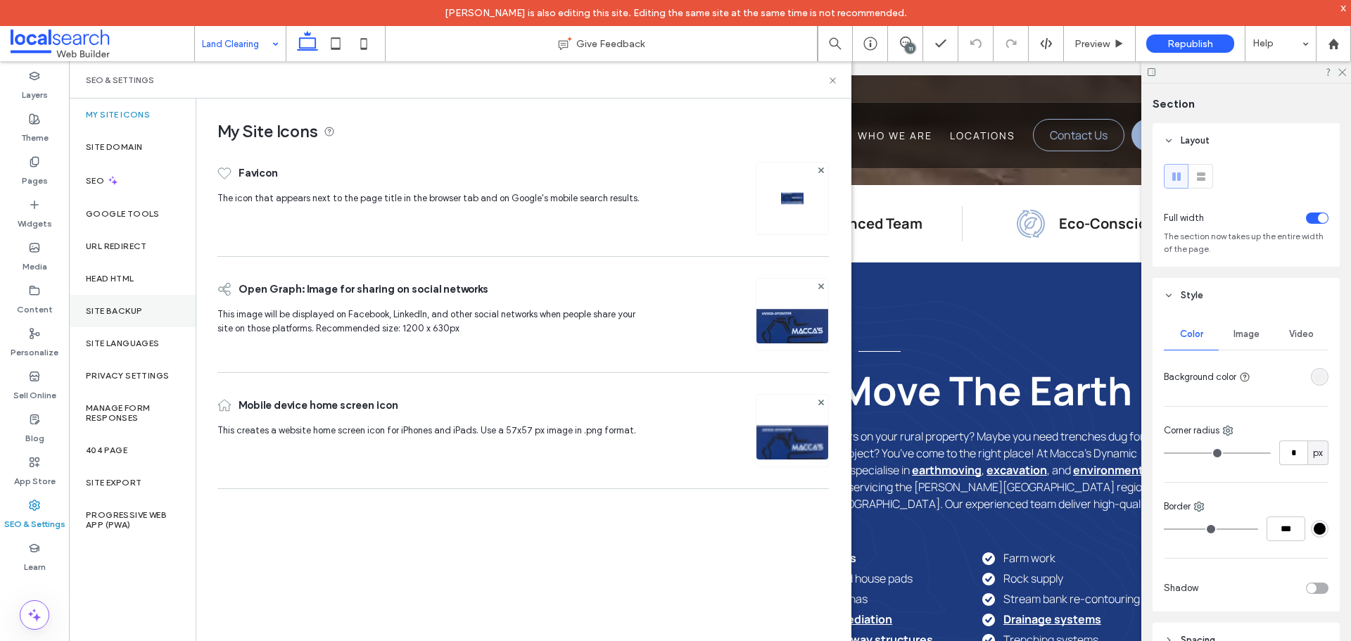
click at [118, 296] on div "Site Backup" at bounding box center [132, 311] width 127 height 32
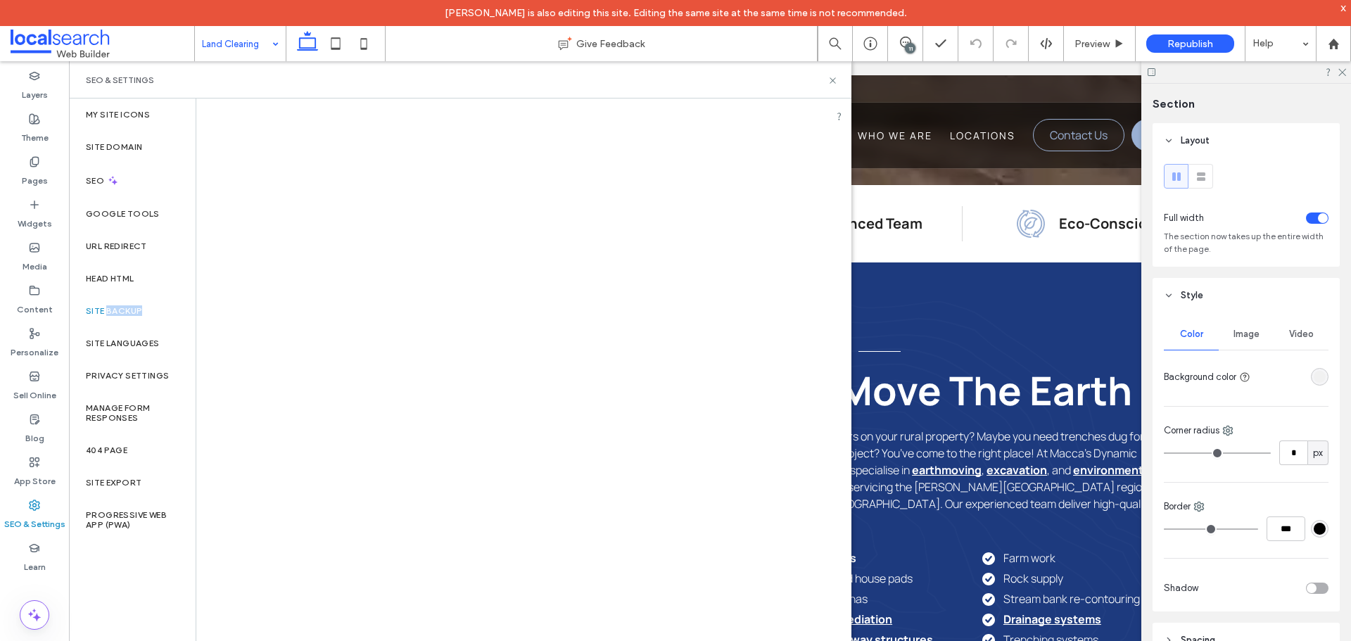
click at [118, 296] on div "Site Backup" at bounding box center [132, 311] width 127 height 32
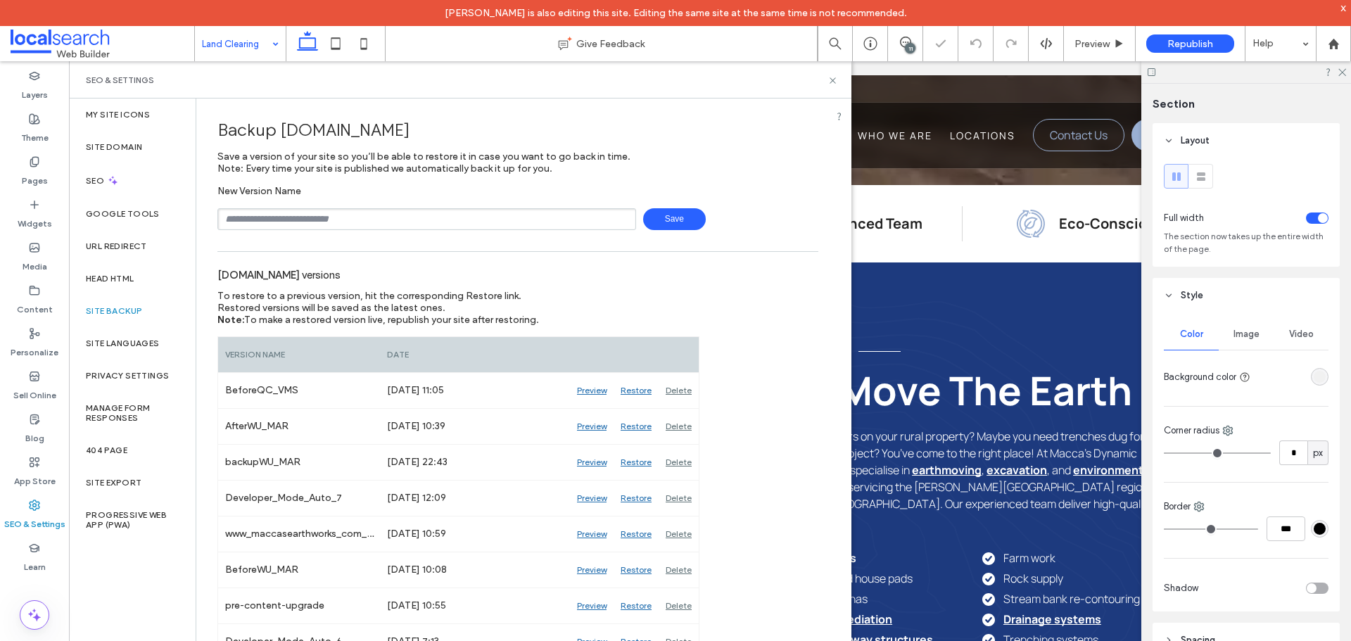
click at [356, 229] on input "text" at bounding box center [426, 219] width 419 height 22
click at [356, 218] on input "text" at bounding box center [426, 219] width 419 height 22
type input "**********"
click at [664, 219] on span "Save" at bounding box center [674, 219] width 63 height 22
